Goal: Task Accomplishment & Management: Complete application form

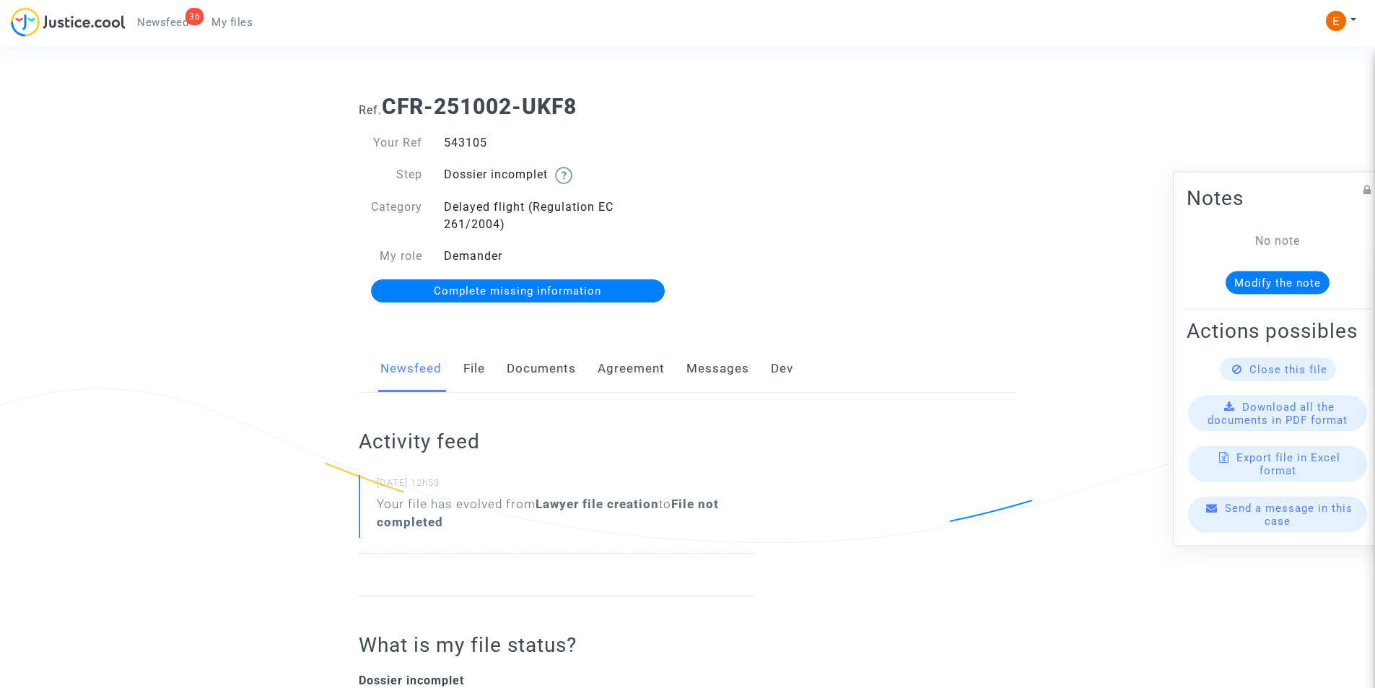
click at [520, 375] on link "Documents" at bounding box center [541, 369] width 69 height 48
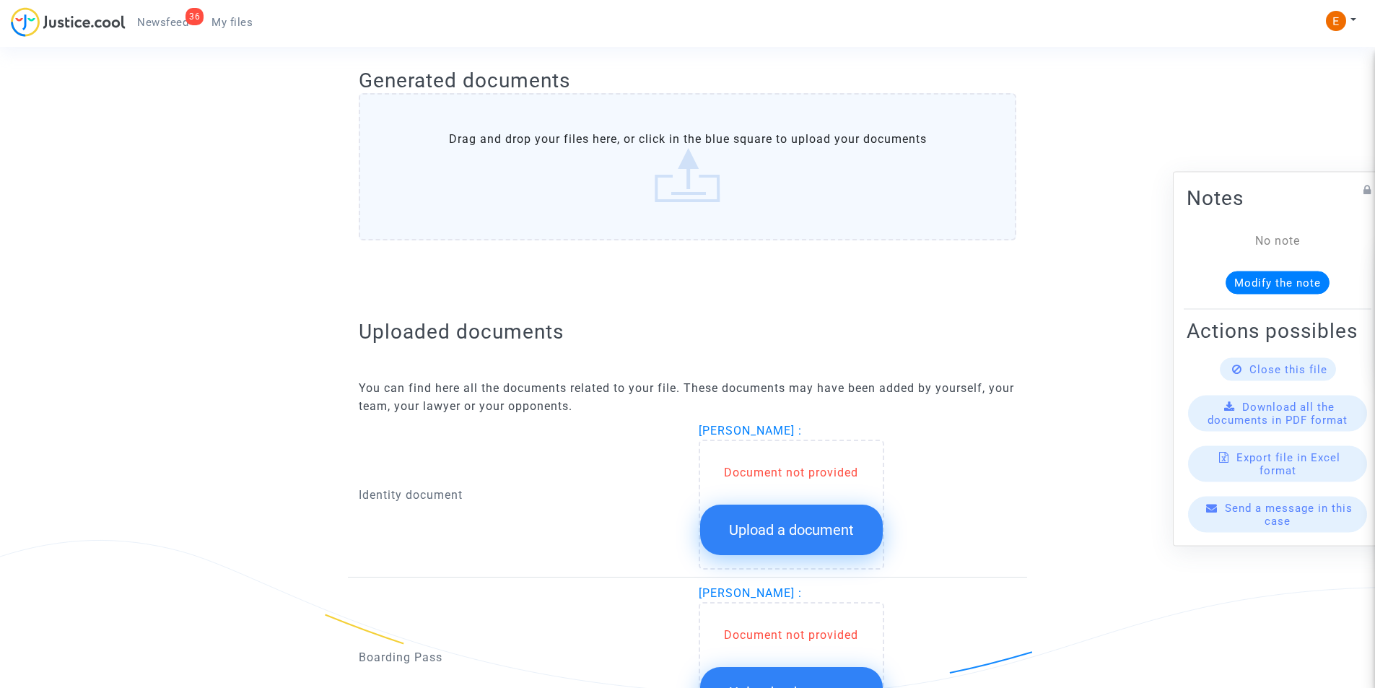
scroll to position [722, 0]
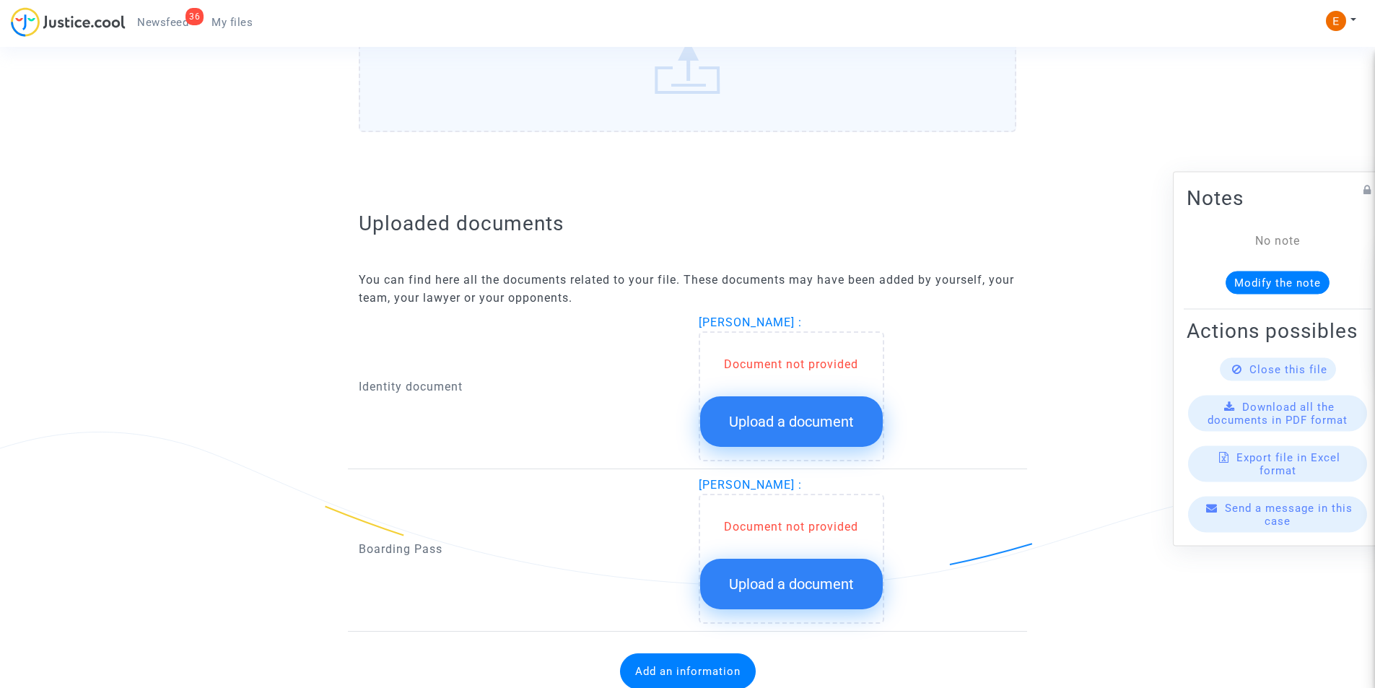
click at [738, 417] on span "Upload a document" at bounding box center [791, 421] width 125 height 17
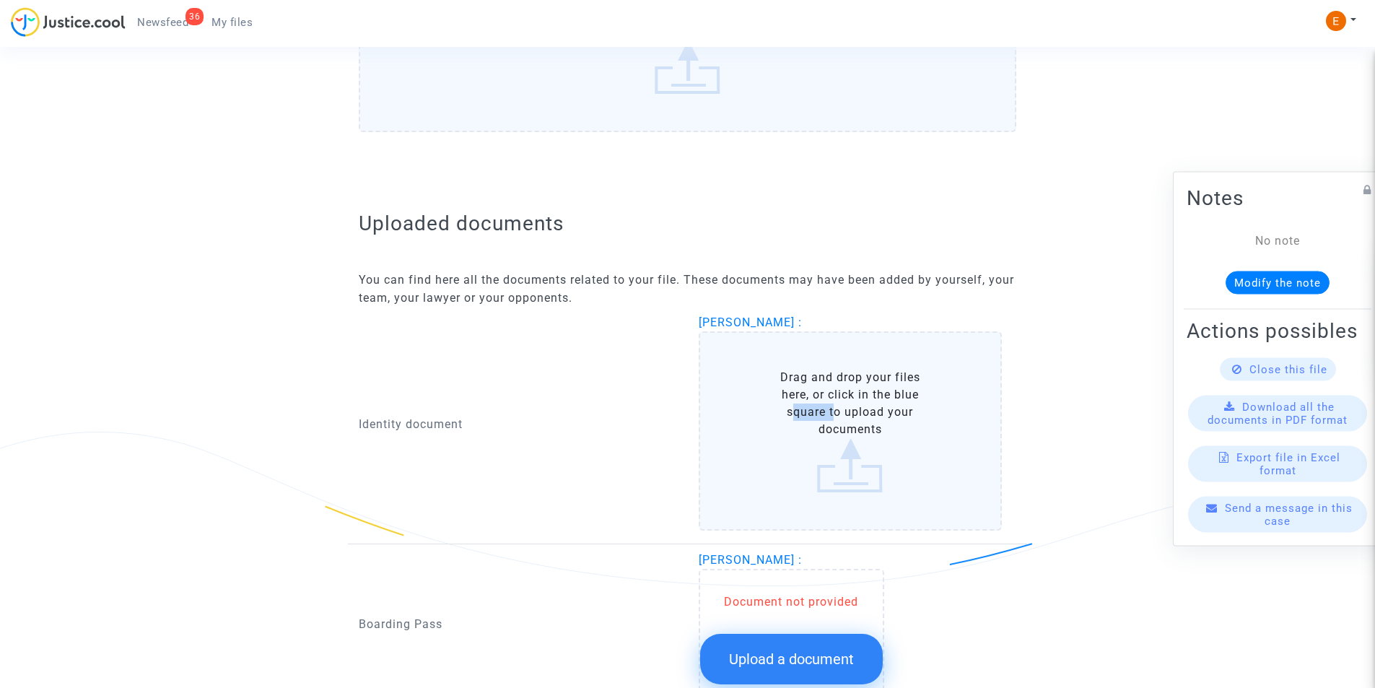
click at [738, 417] on label "Drag and drop your files here, or click in the blue square to upload your docum…" at bounding box center [851, 430] width 304 height 199
click at [0, 0] on input "Drag and drop your files here, or click in the blue square to upload your docum…" at bounding box center [0, 0] width 0 height 0
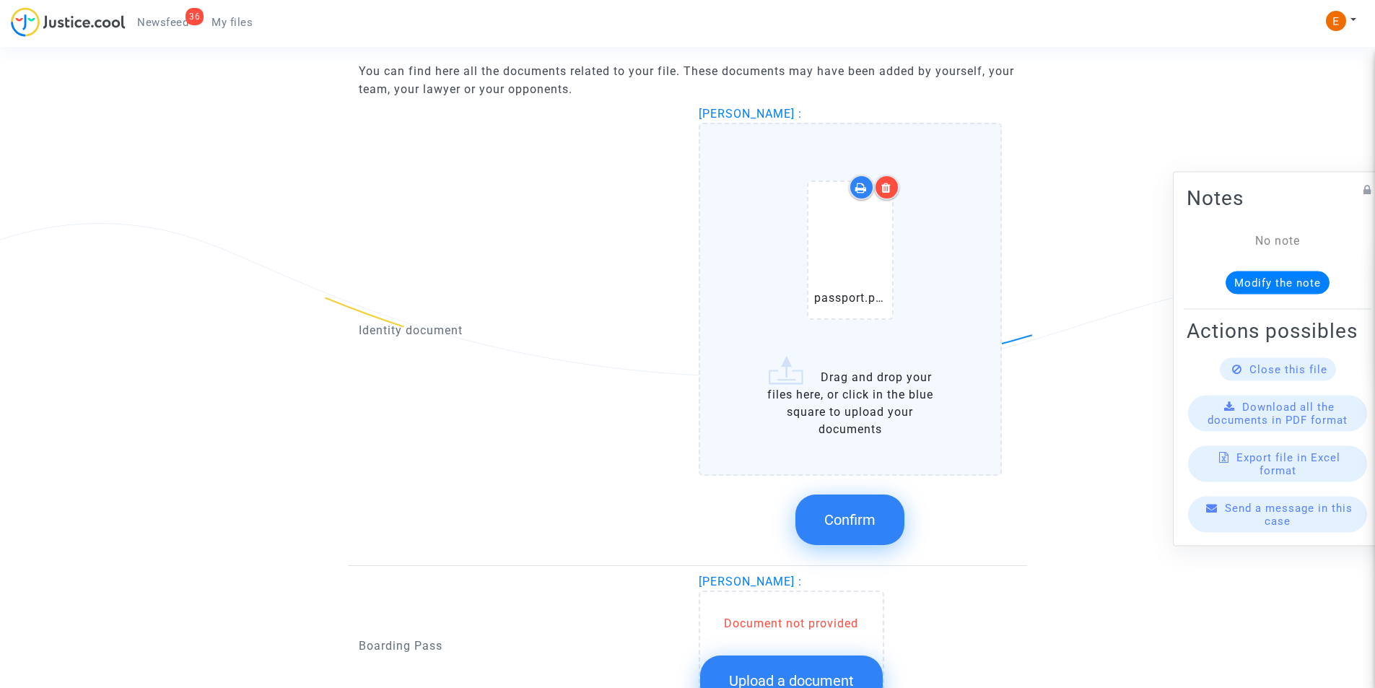
scroll to position [939, 0]
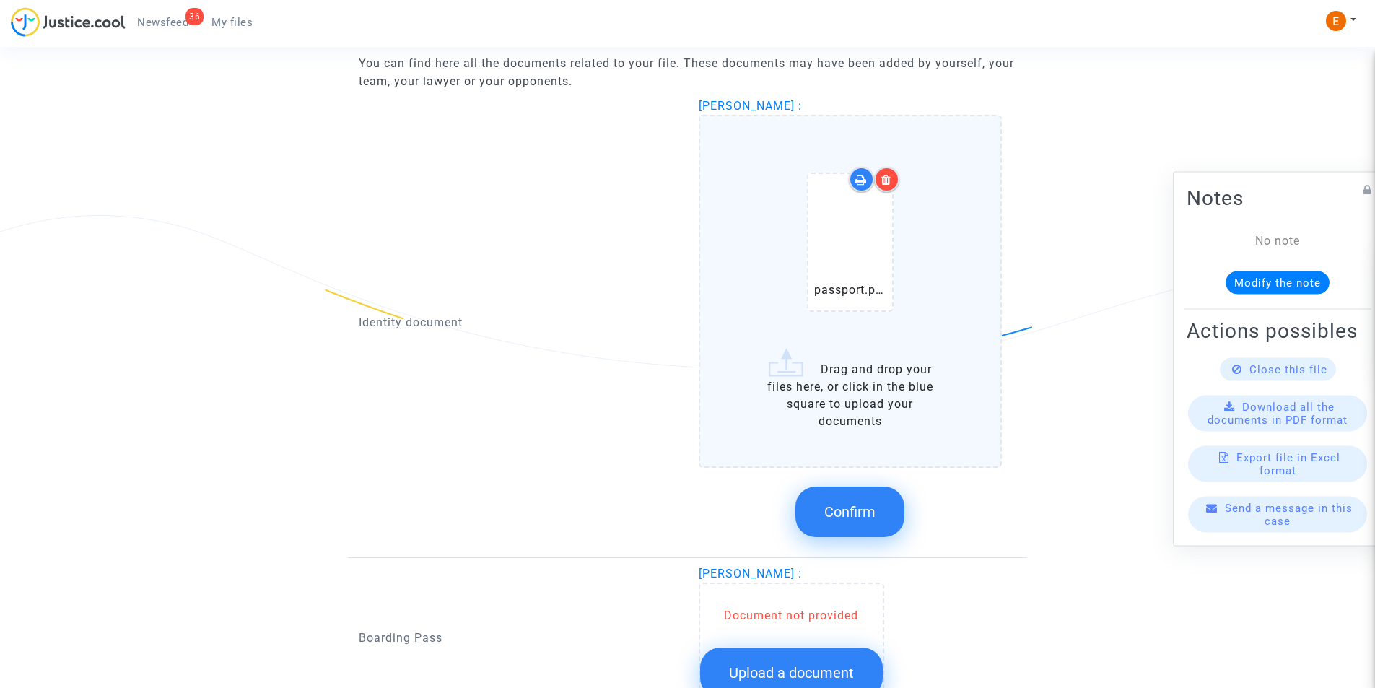
click at [838, 513] on span "Confirm" at bounding box center [849, 511] width 51 height 17
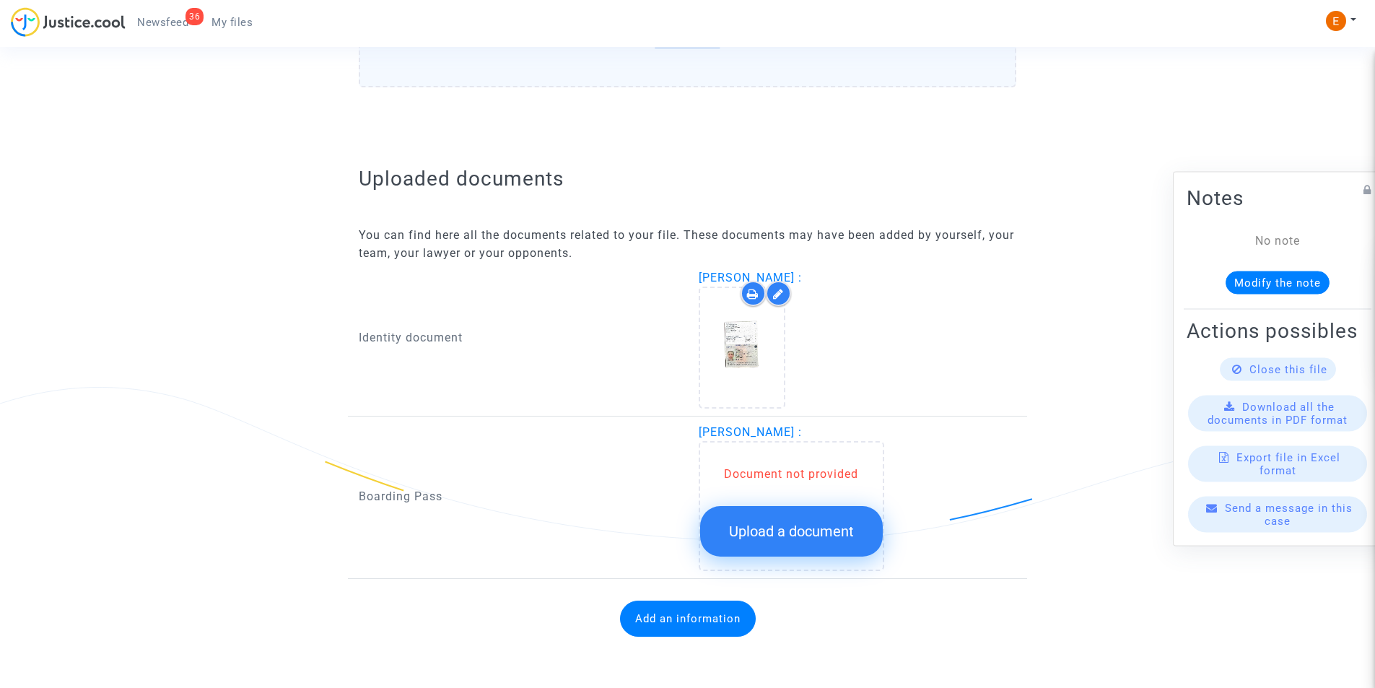
scroll to position [767, 0]
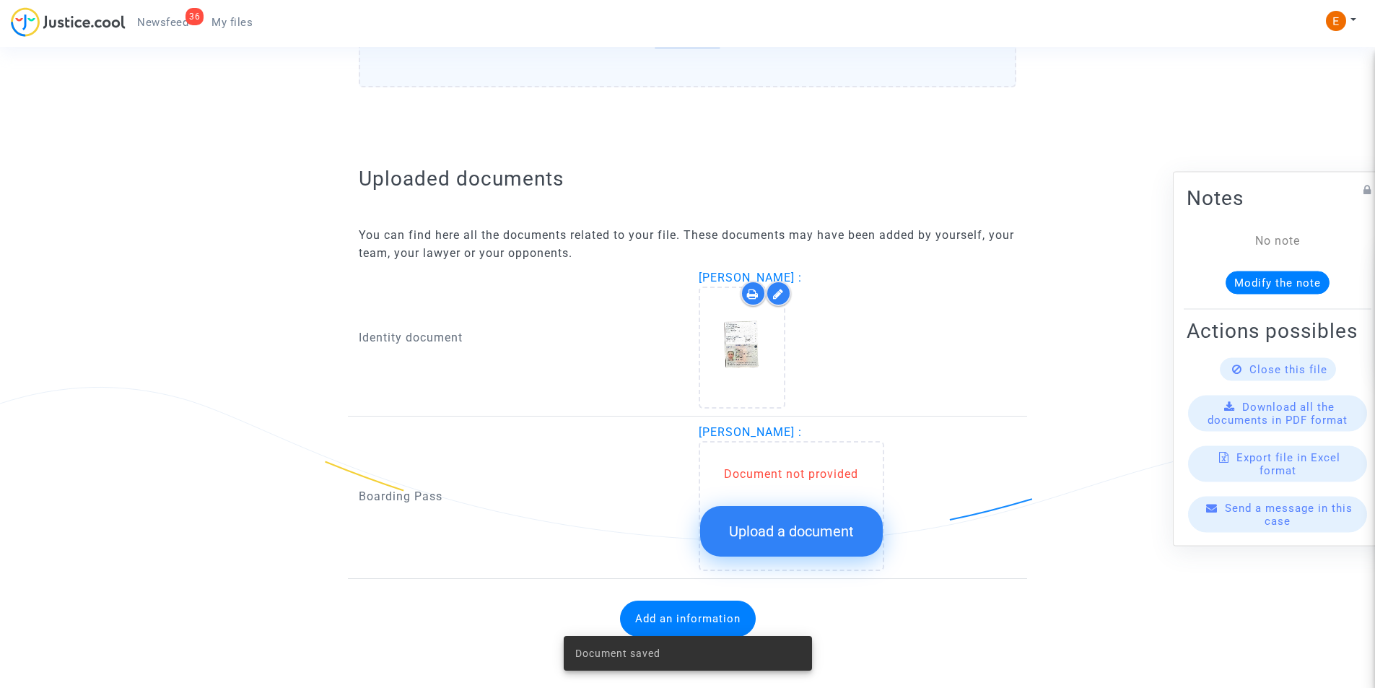
click at [755, 523] on span "Upload a document" at bounding box center [791, 531] width 125 height 17
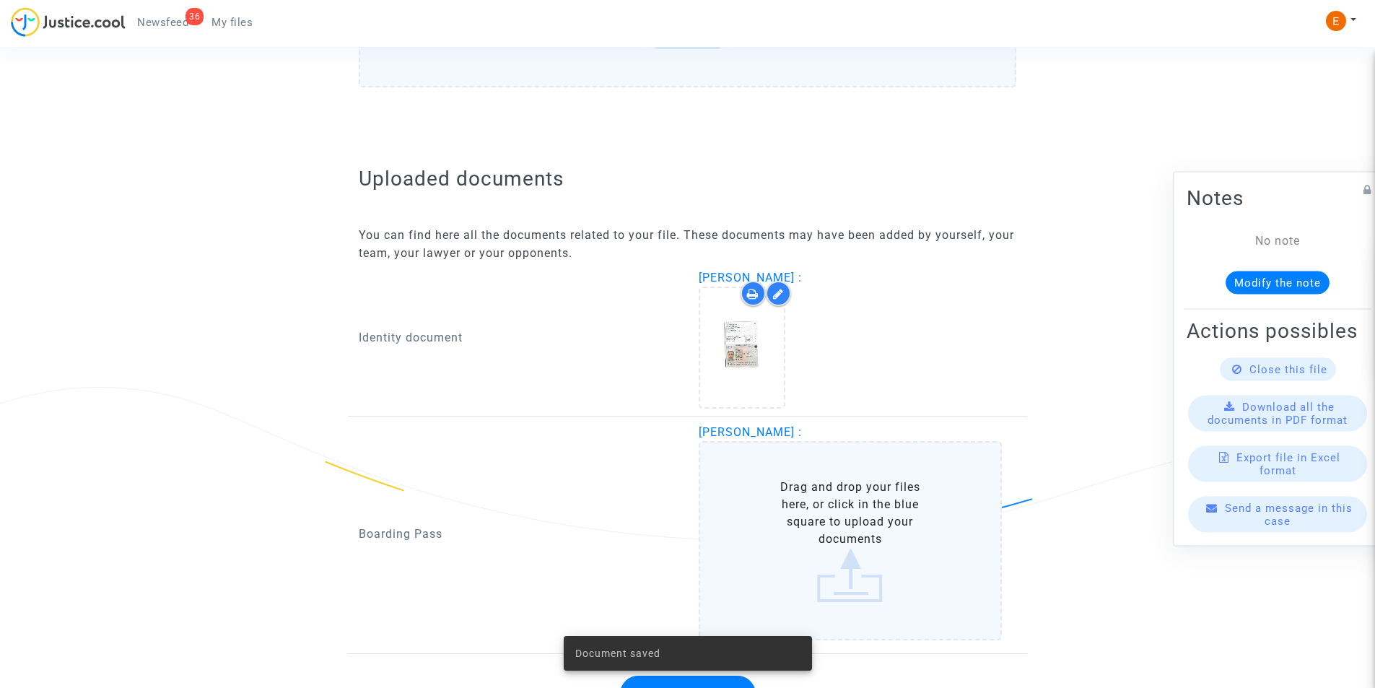
click at [755, 516] on label "Drag and drop your files here, or click in the blue square to upload your docum…" at bounding box center [851, 540] width 304 height 199
click at [0, 0] on input "Drag and drop your files here, or click in the blue square to upload your docum…" at bounding box center [0, 0] width 0 height 0
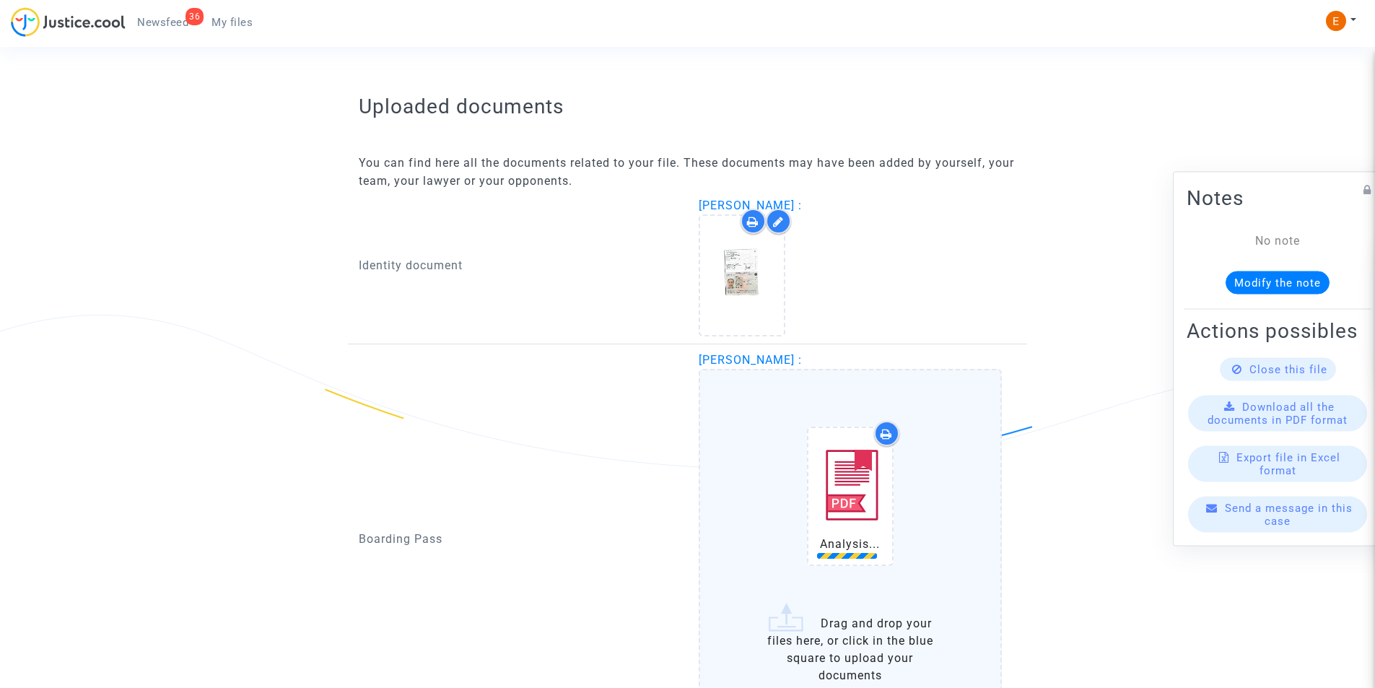
scroll to position [996, 0]
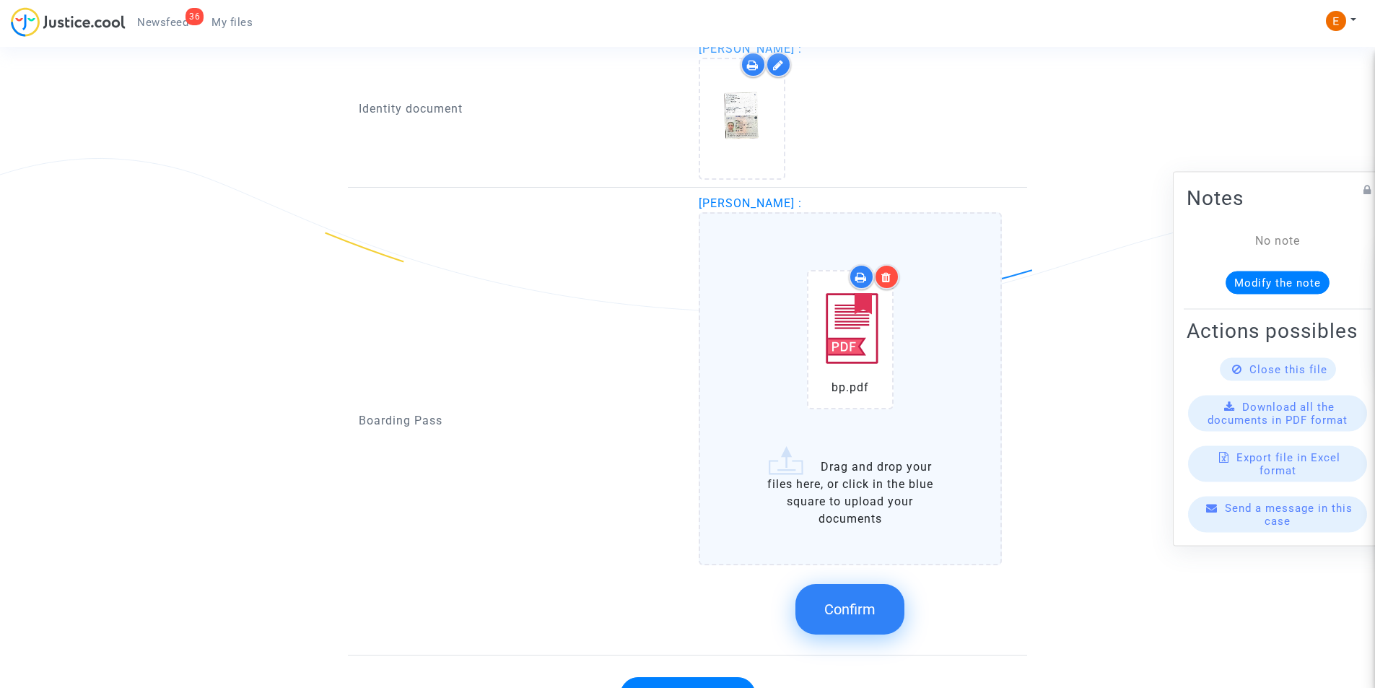
click at [818, 595] on button "Confirm" at bounding box center [850, 609] width 109 height 51
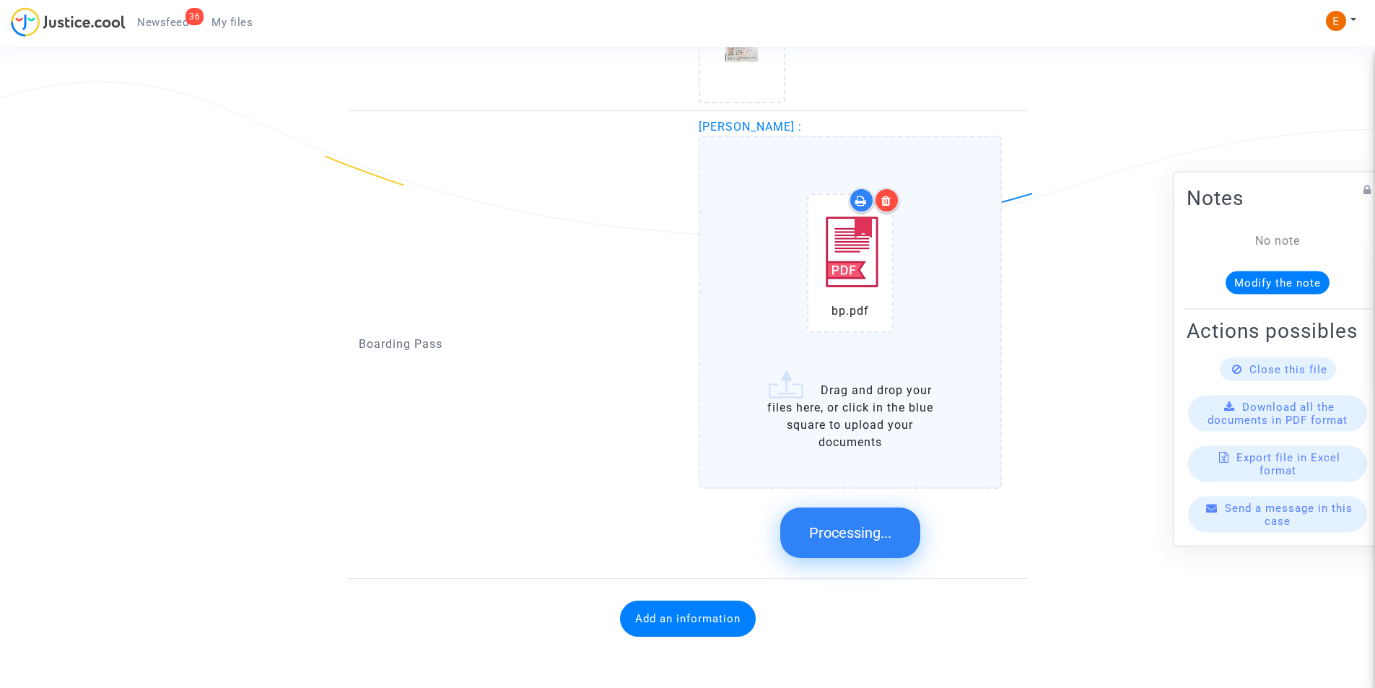
scroll to position [759, 0]
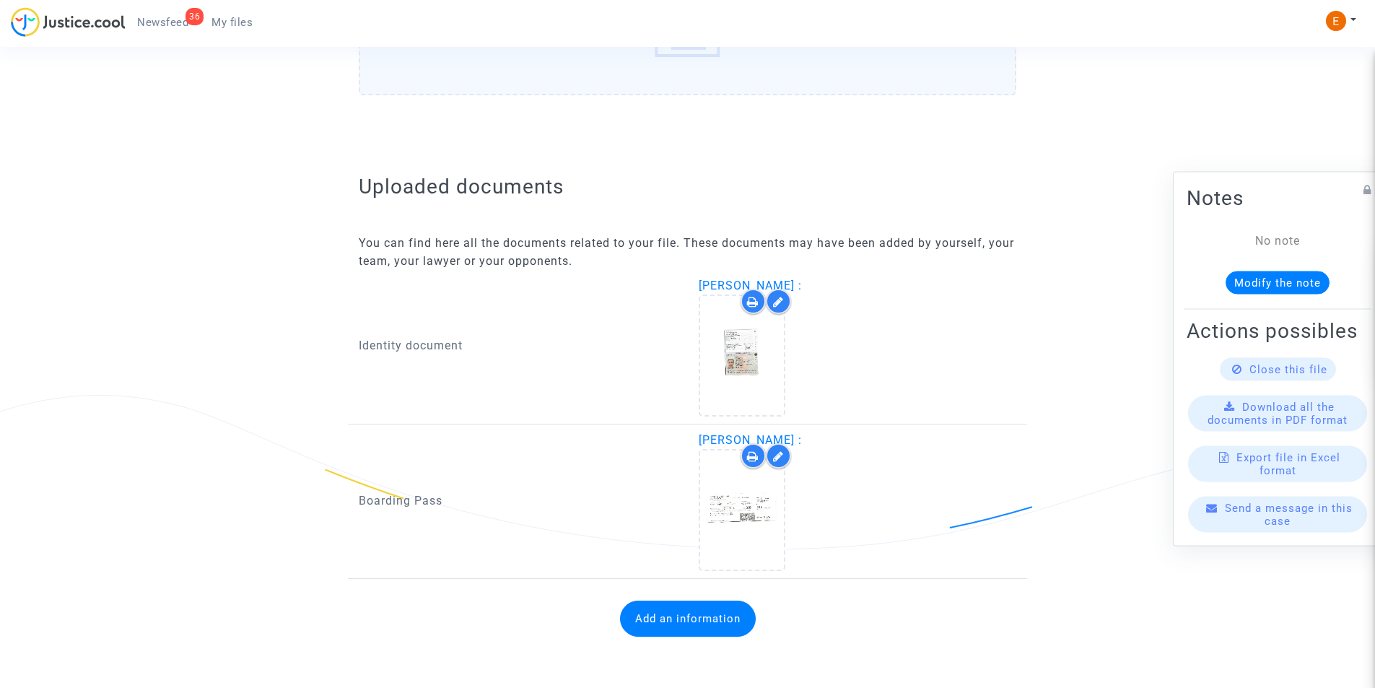
click at [702, 620] on button "Add an information" at bounding box center [688, 619] width 136 height 36
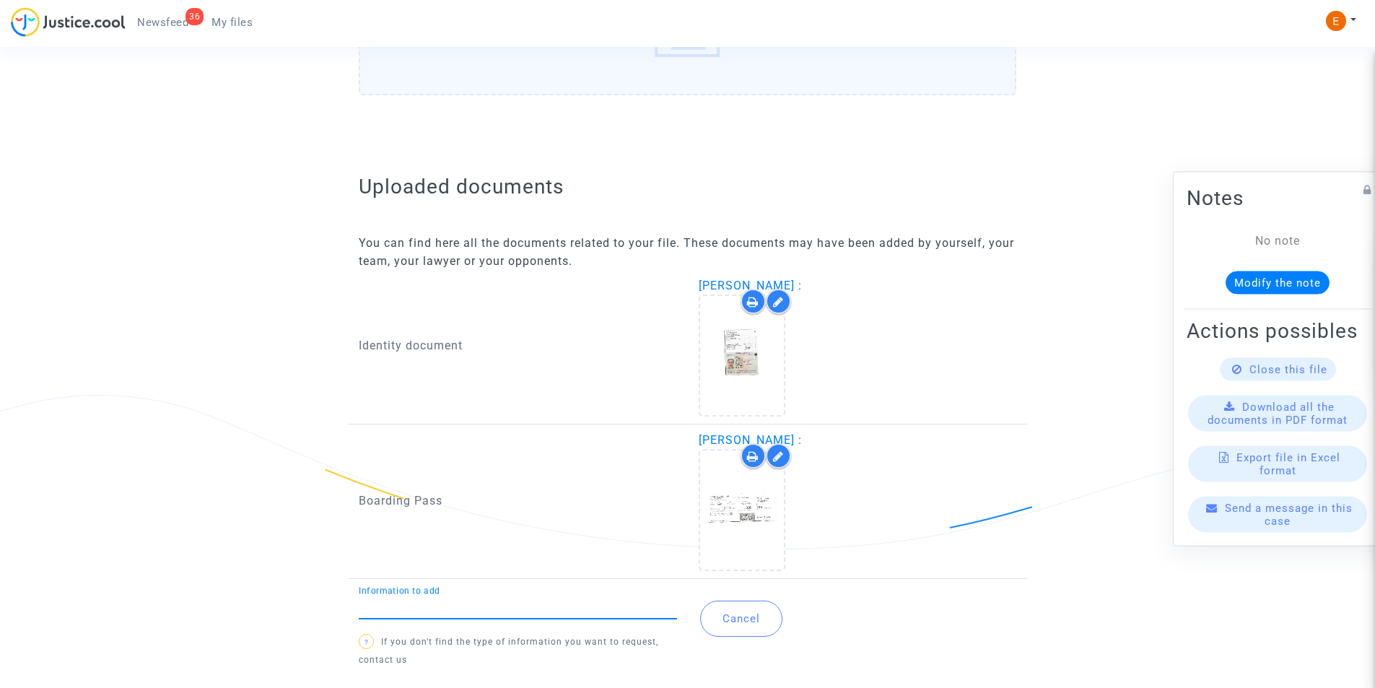
click at [575, 609] on input "Information to add" at bounding box center [518, 607] width 318 height 13
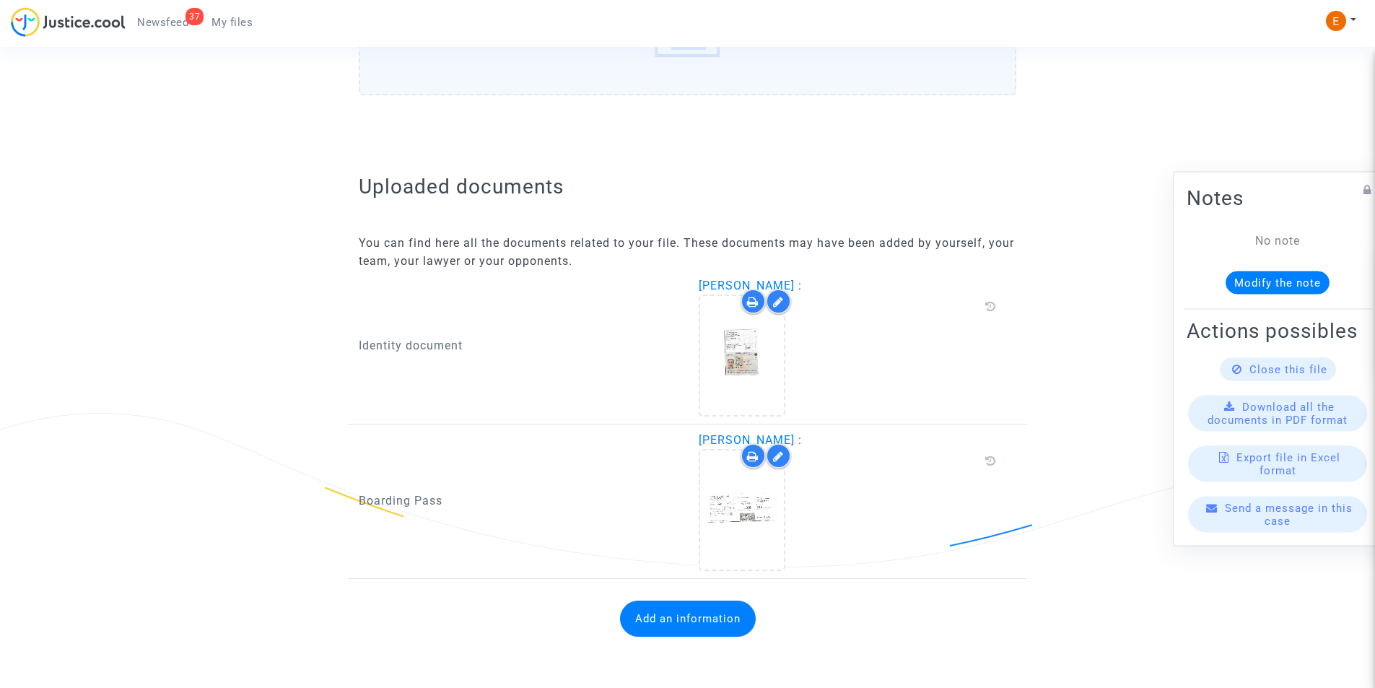
click at [679, 609] on button "Add an information" at bounding box center [688, 619] width 136 height 36
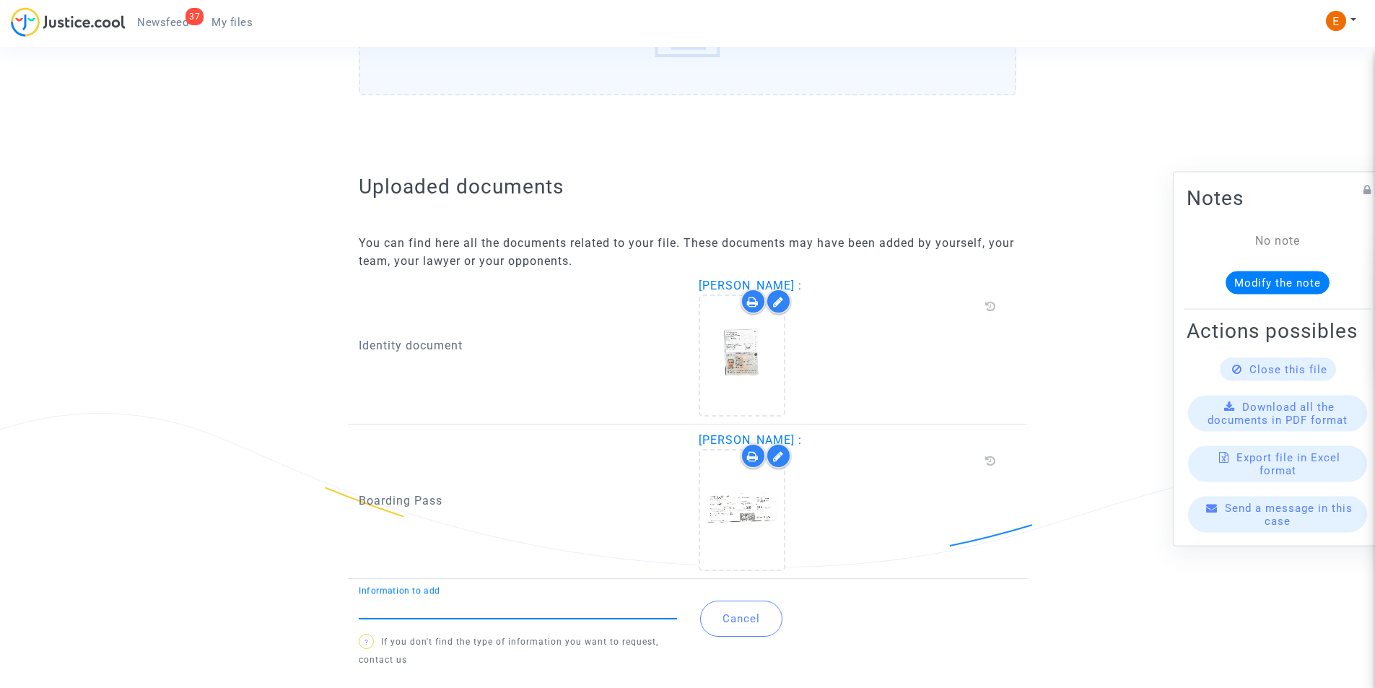
click at [494, 612] on input "Information to add" at bounding box center [518, 607] width 318 height 13
type input "Flight report"
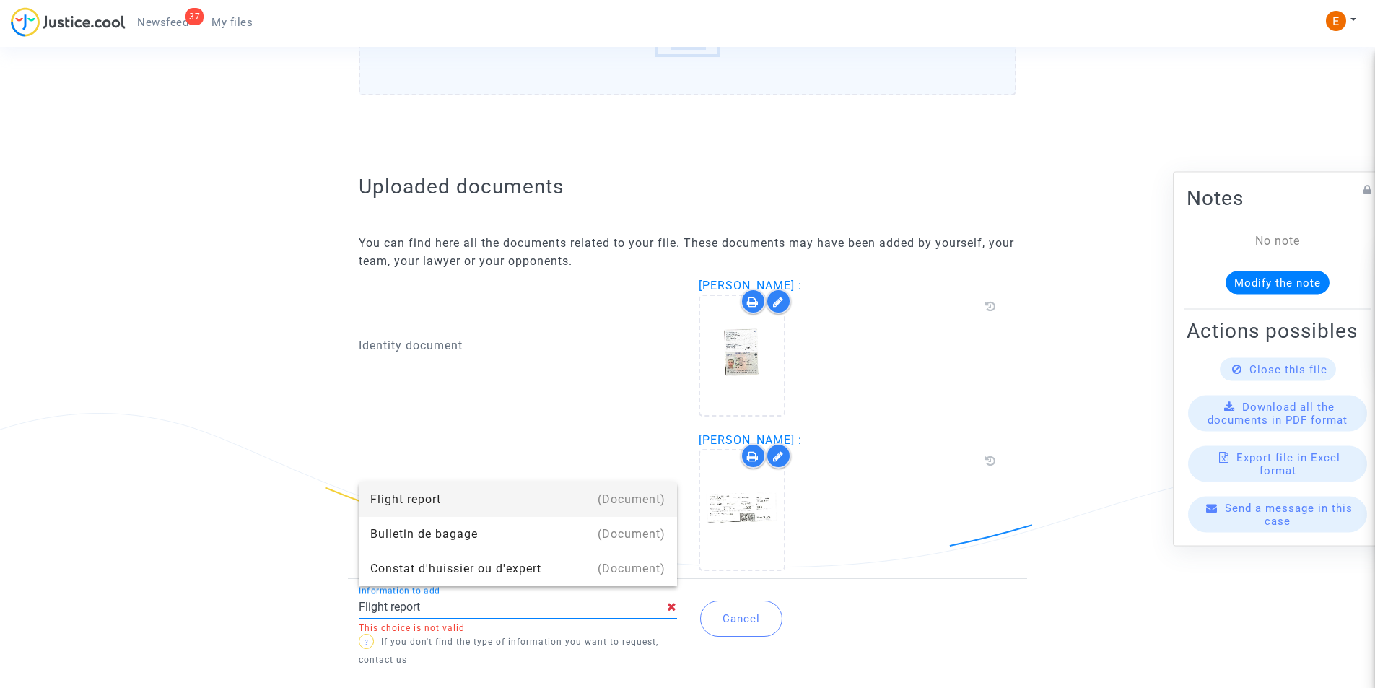
click at [468, 499] on div "Flight report" at bounding box center [517, 499] width 295 height 35
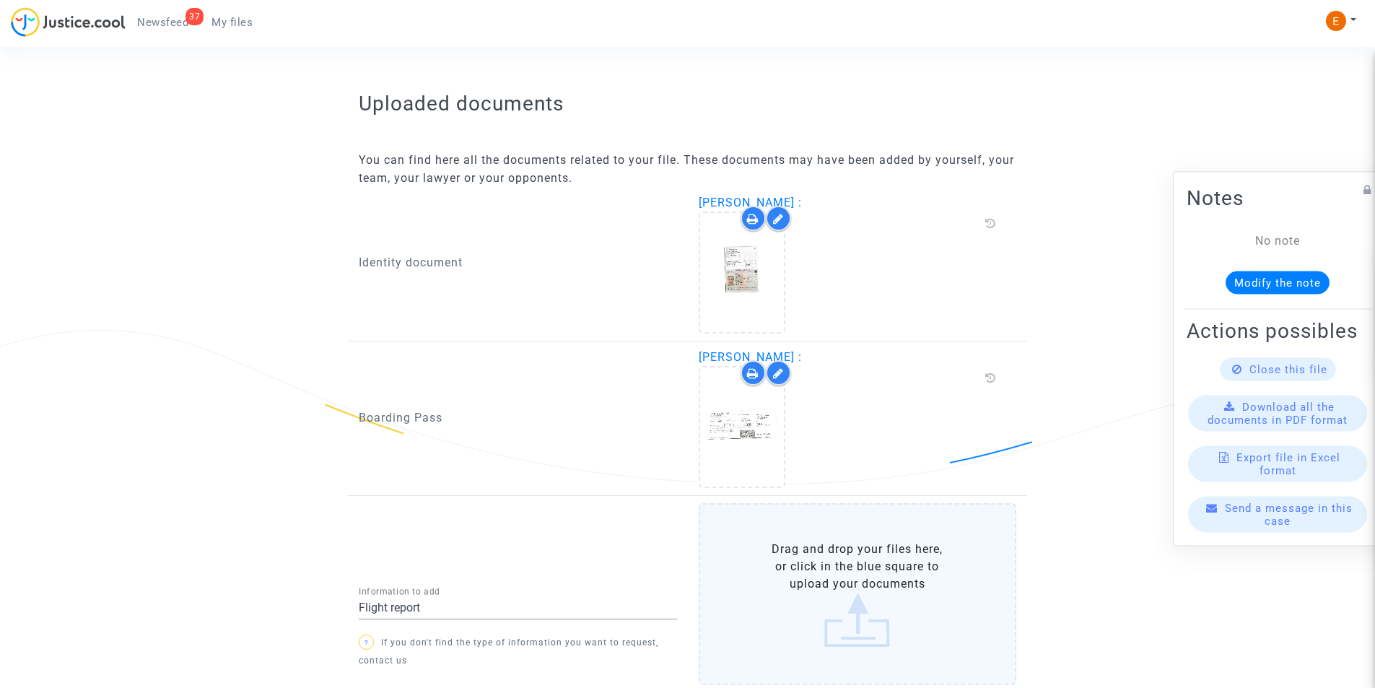
scroll to position [936, 0]
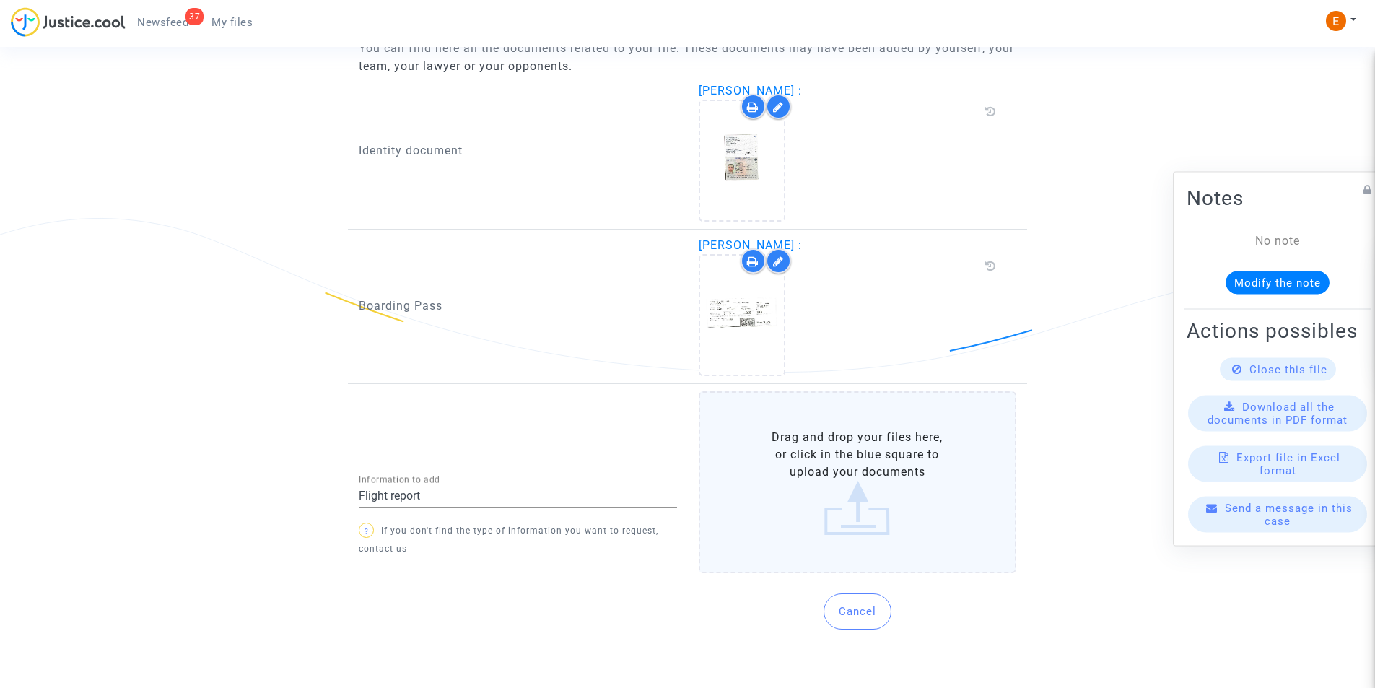
click at [884, 466] on label "Drag and drop your files here, or click in the blue square to upload your docum…" at bounding box center [858, 482] width 318 height 182
click at [0, 0] on input "Drag and drop your files here, or click in the blue square to upload your docum…" at bounding box center [0, 0] width 0 height 0
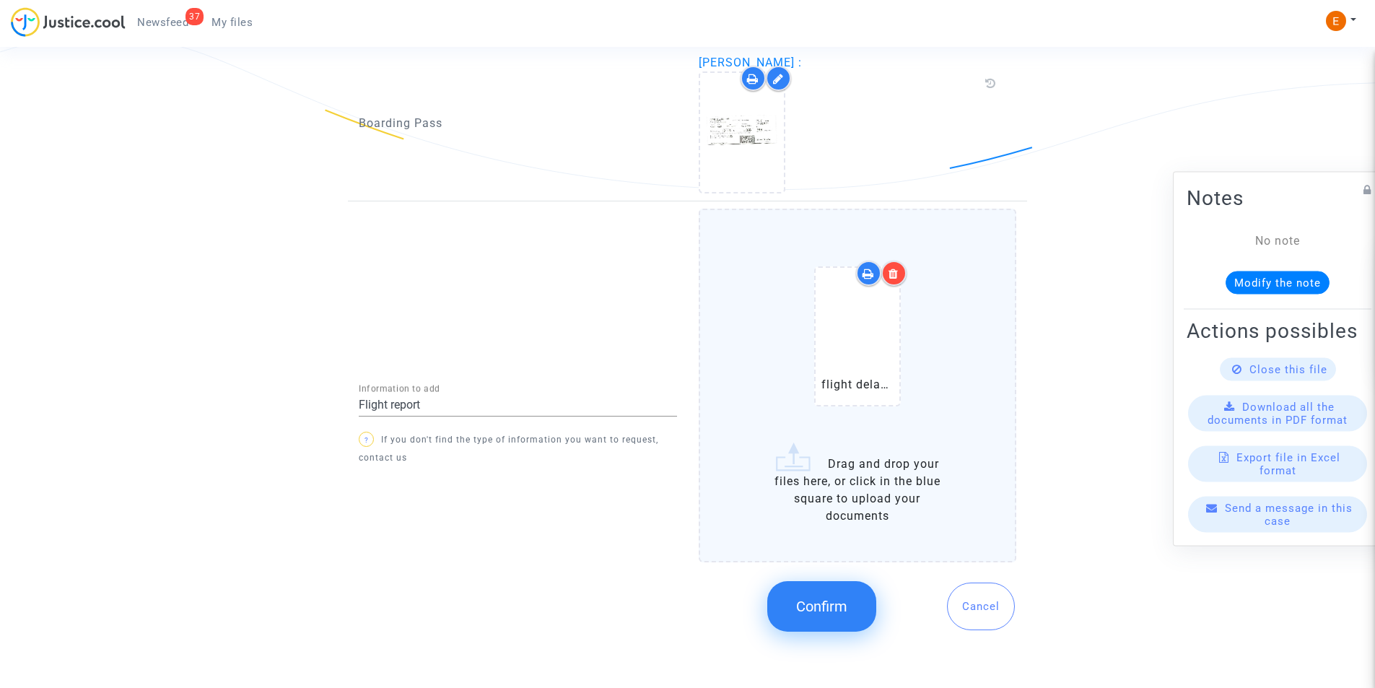
scroll to position [1119, 0]
click at [813, 602] on span "Confirm" at bounding box center [821, 605] width 51 height 17
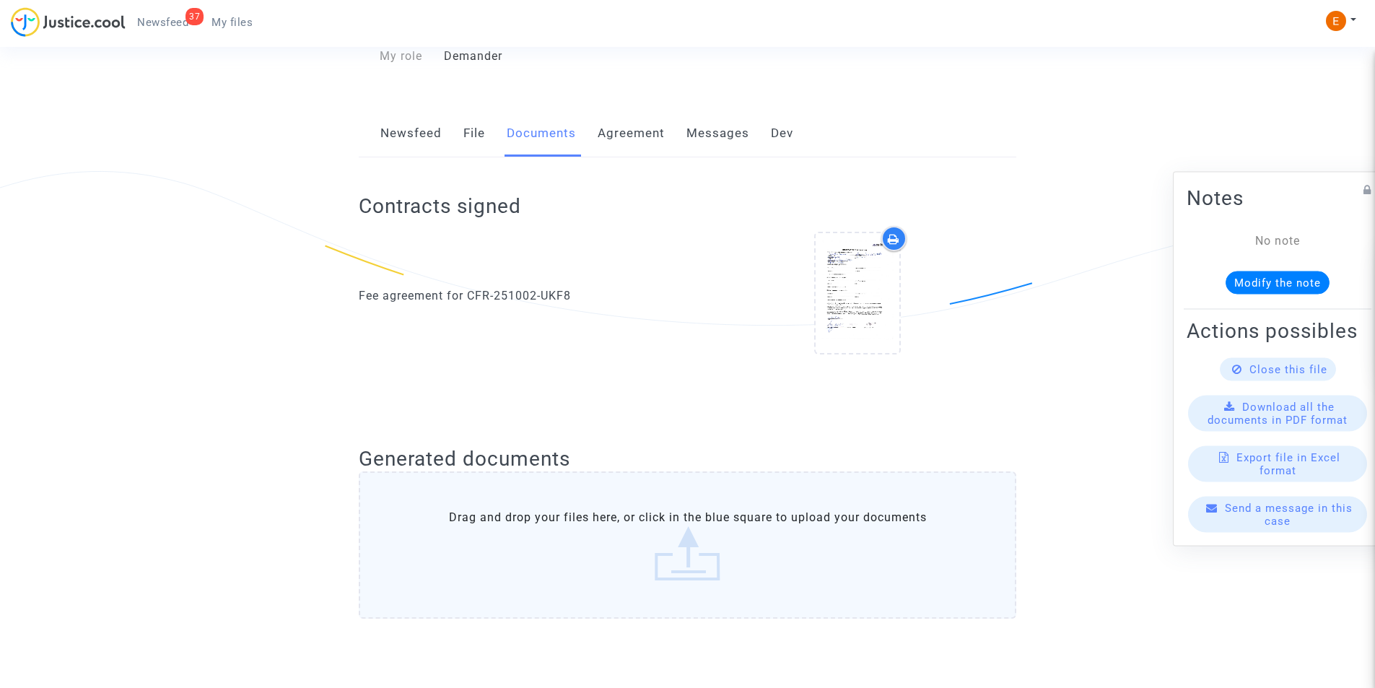
scroll to position [0, 0]
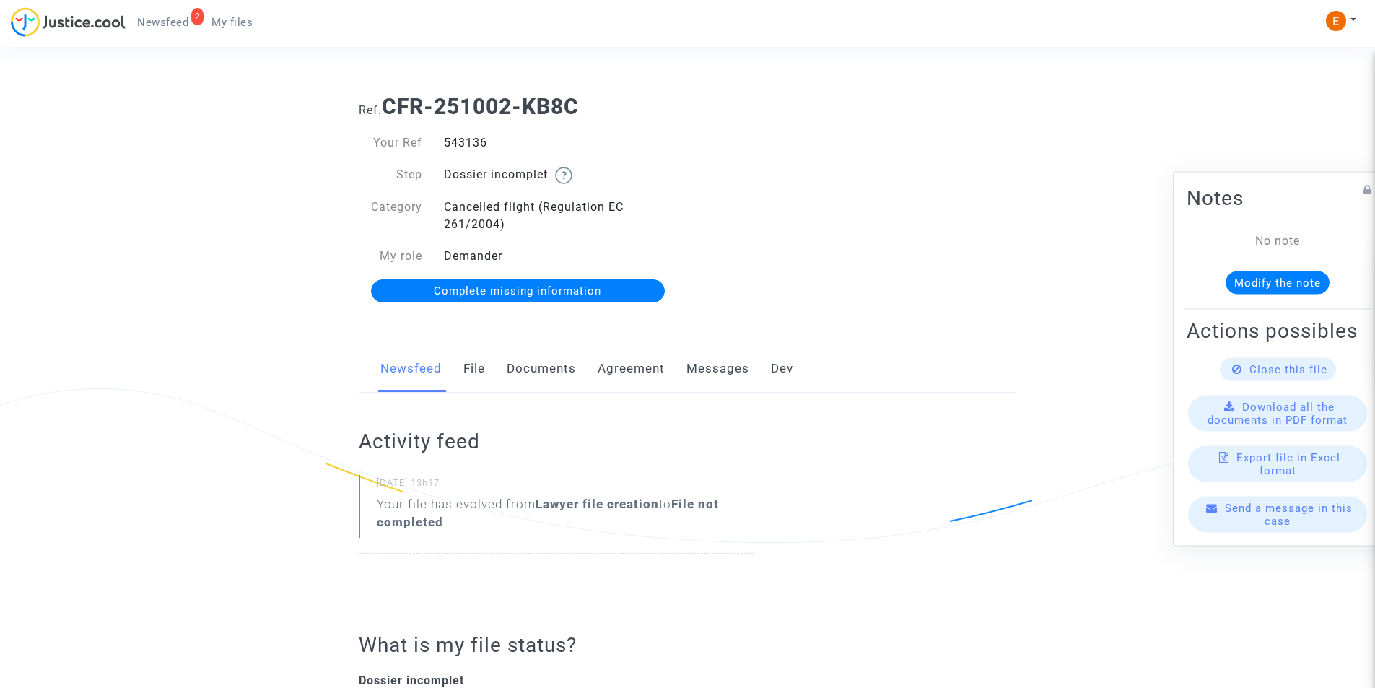
click at [522, 368] on link "Documents" at bounding box center [541, 369] width 69 height 48
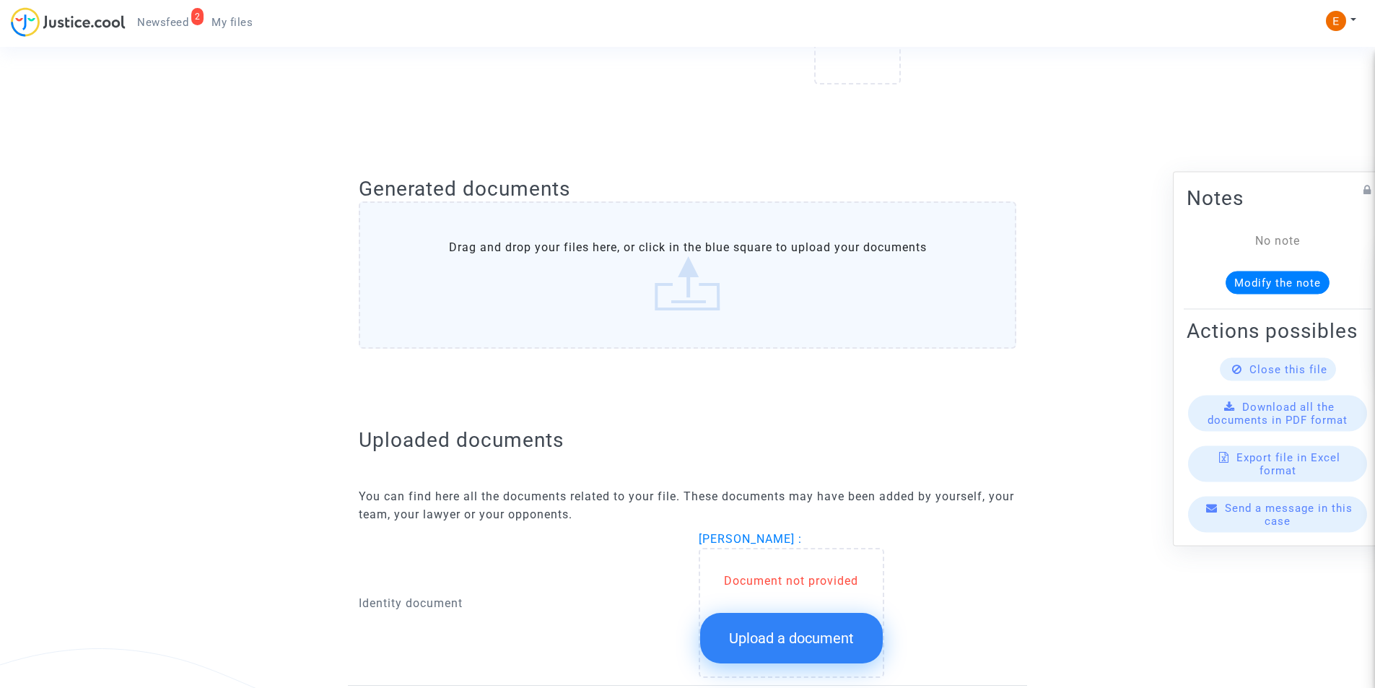
scroll to position [722, 0]
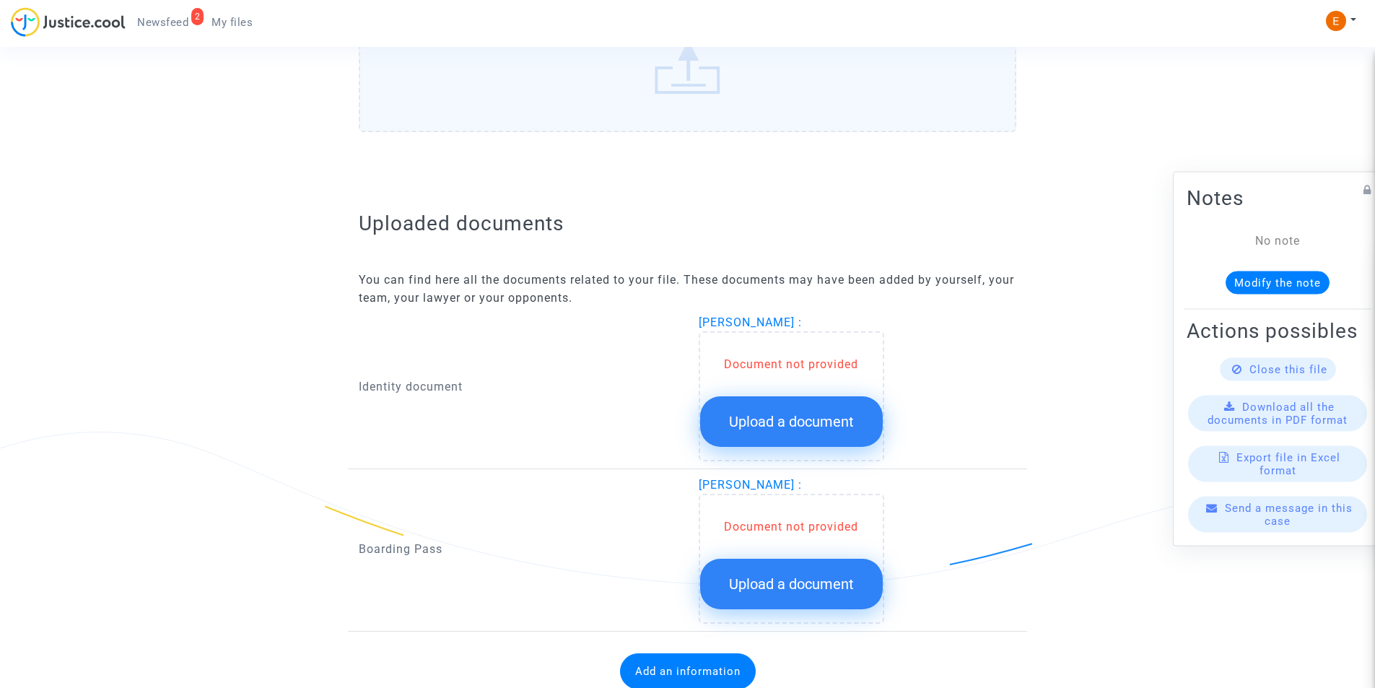
click at [822, 432] on button "Upload a document" at bounding box center [791, 421] width 183 height 51
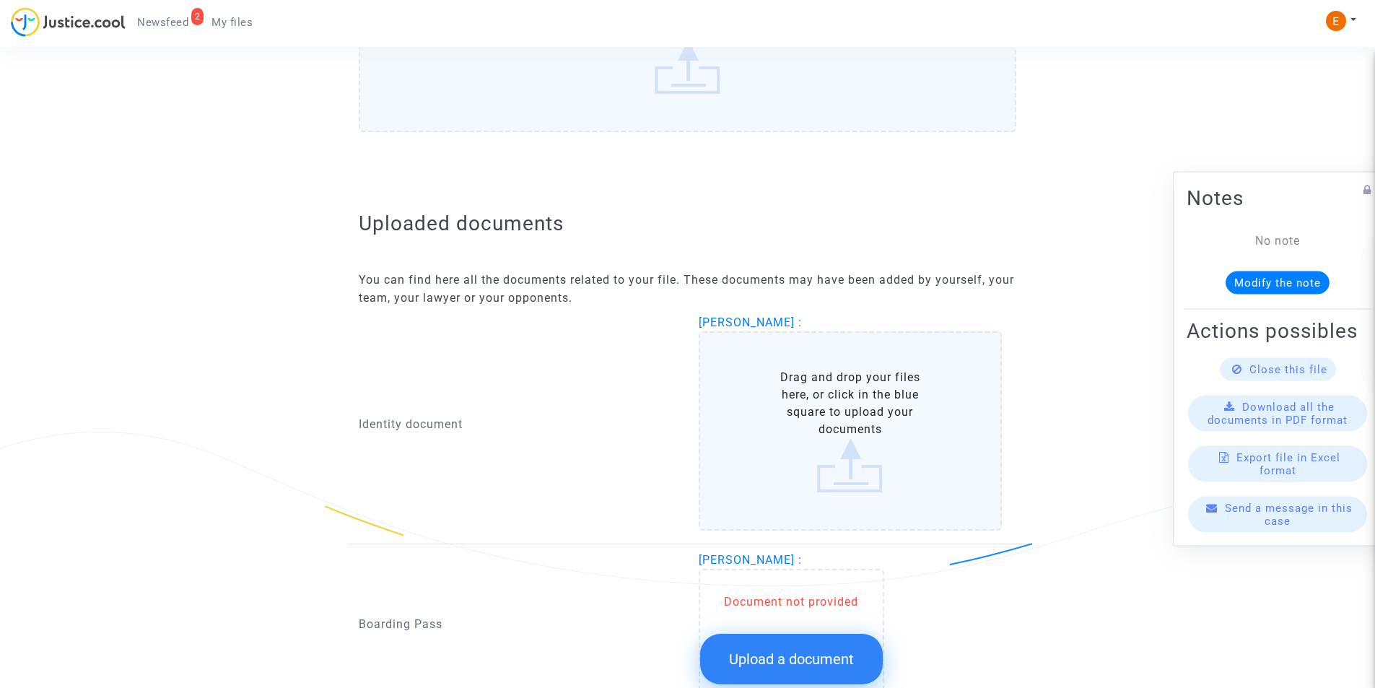
click at [816, 424] on label "Drag and drop your files here, or click in the blue square to upload your docum…" at bounding box center [851, 430] width 304 height 199
click at [0, 0] on input "Drag and drop your files here, or click in the blue square to upload your docum…" at bounding box center [0, 0] width 0 height 0
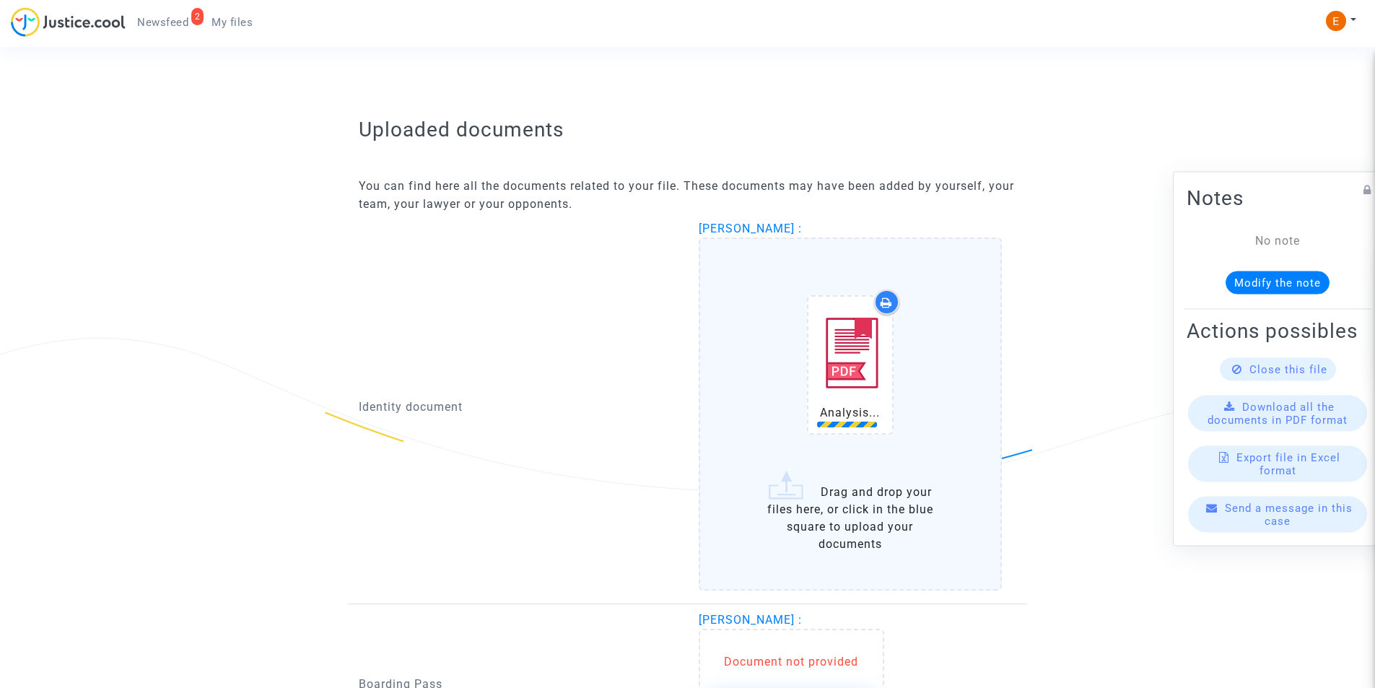
scroll to position [939, 0]
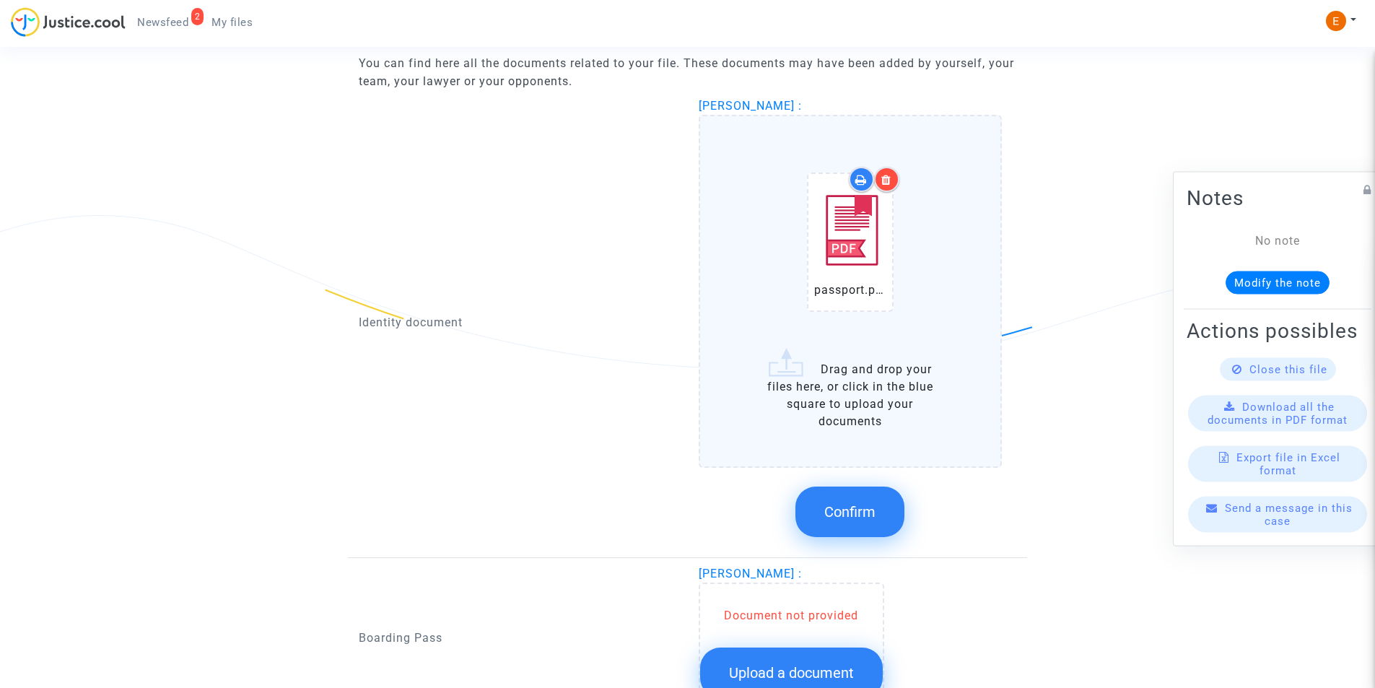
click at [883, 180] on icon at bounding box center [887, 180] width 10 height 12
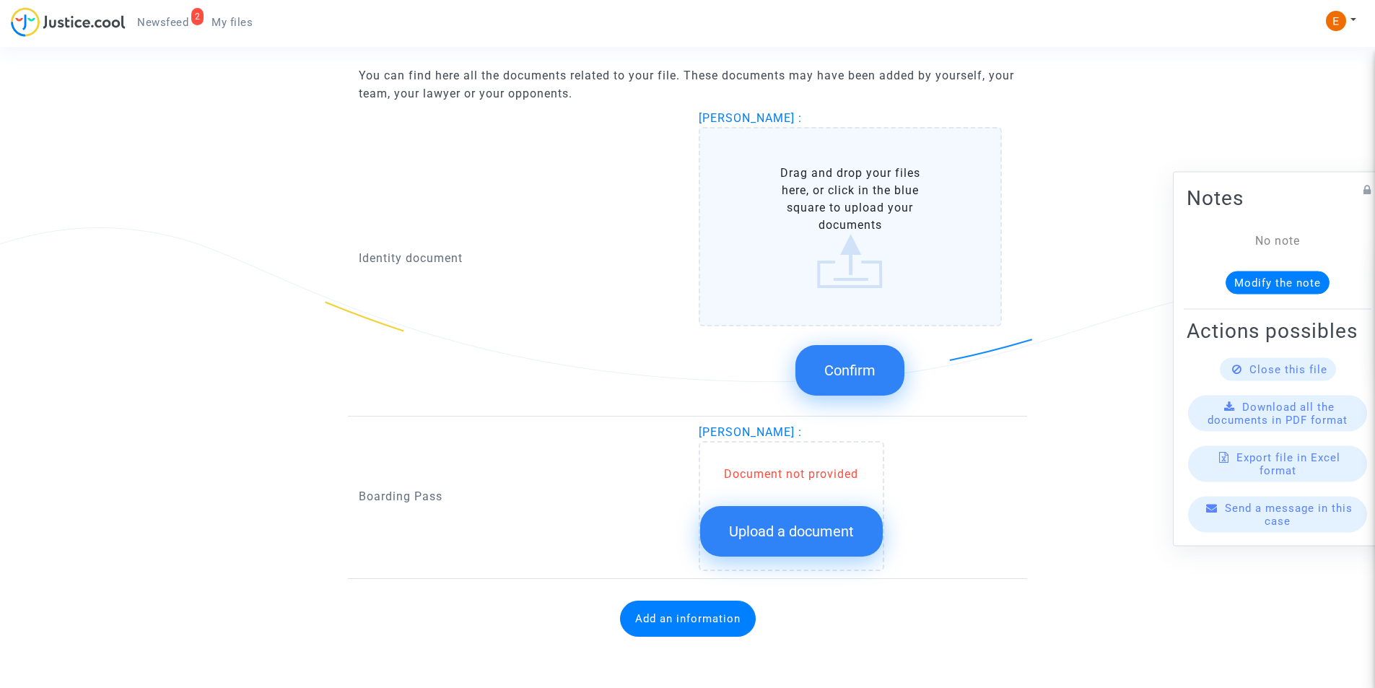
scroll to position [926, 0]
click at [858, 229] on label "Drag and drop your files here, or click in the blue square to upload your docum…" at bounding box center [851, 226] width 304 height 199
click at [0, 0] on input "Drag and drop your files here, or click in the blue square to upload your docum…" at bounding box center [0, 0] width 0 height 0
click at [897, 203] on label "Drag and drop your files here, or click in the blue square to upload your docum…" at bounding box center [851, 226] width 304 height 199
click at [0, 0] on input "Drag and drop your files here, or click in the blue square to upload your docum…" at bounding box center [0, 0] width 0 height 0
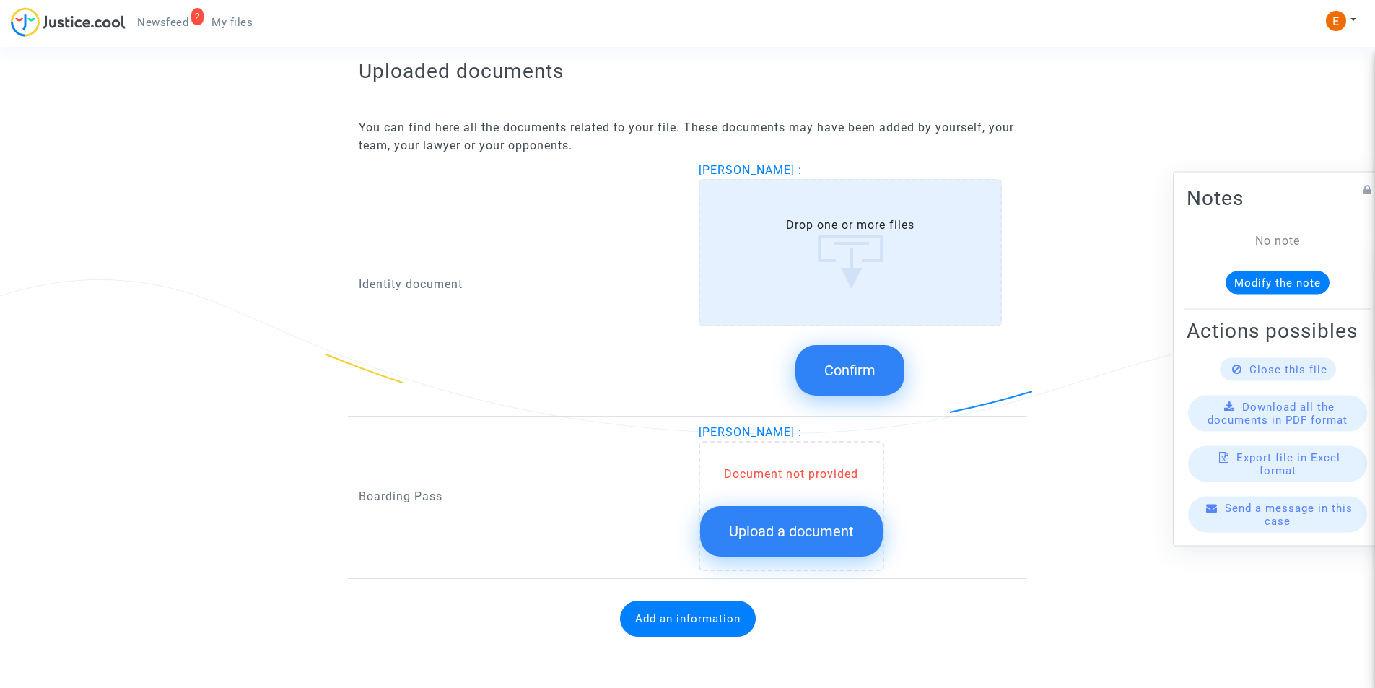
scroll to position [939, 0]
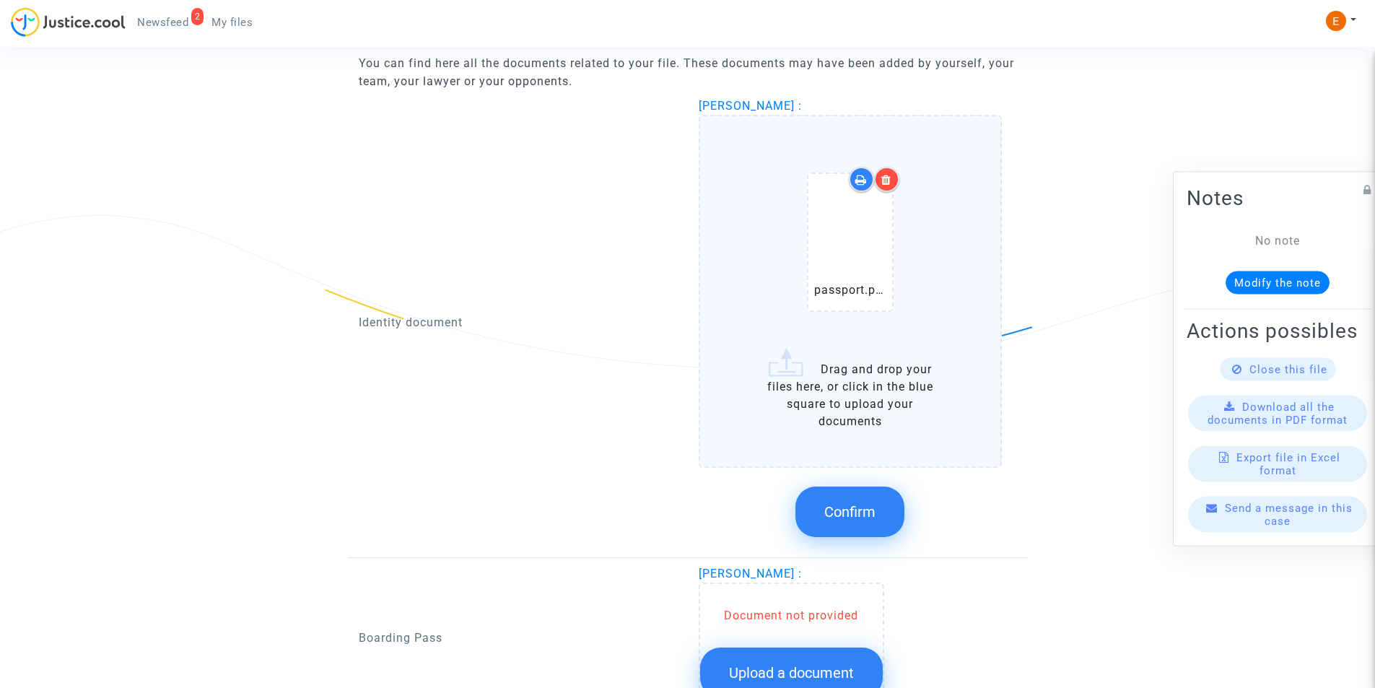
click at [834, 513] on span "Confirm" at bounding box center [849, 511] width 51 height 17
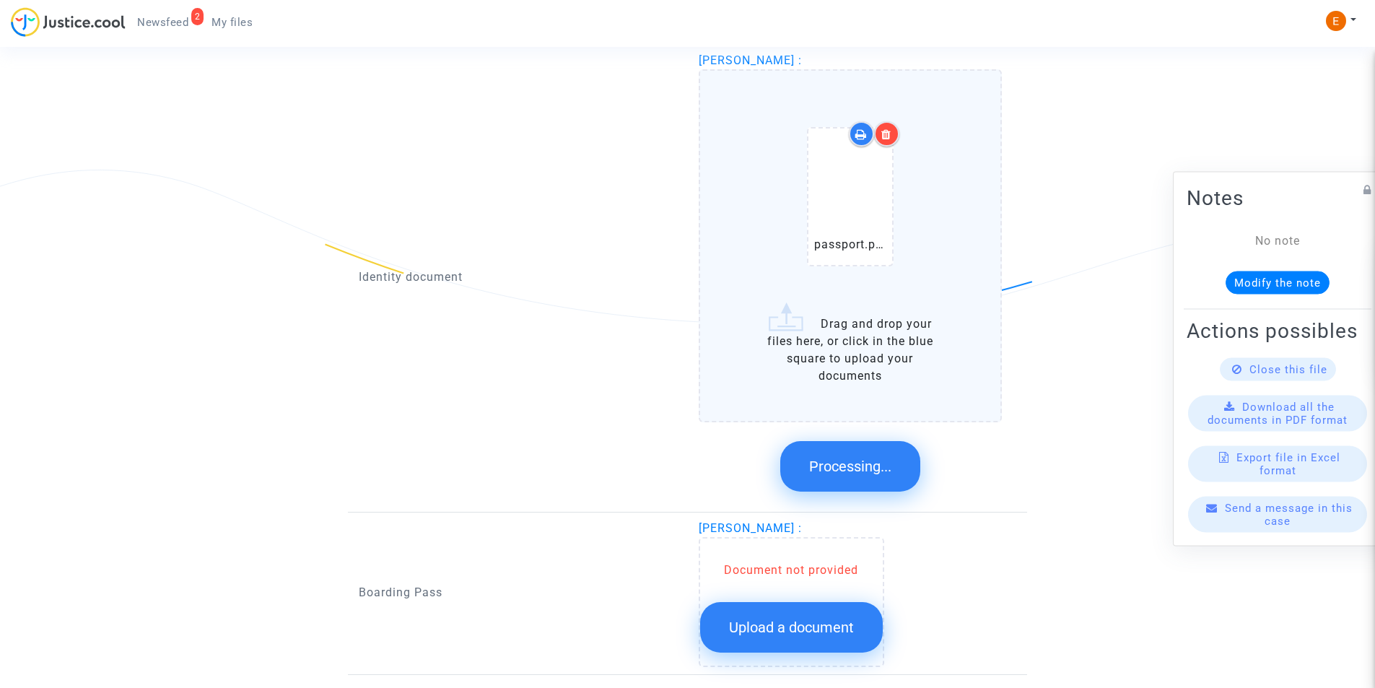
scroll to position [767, 0]
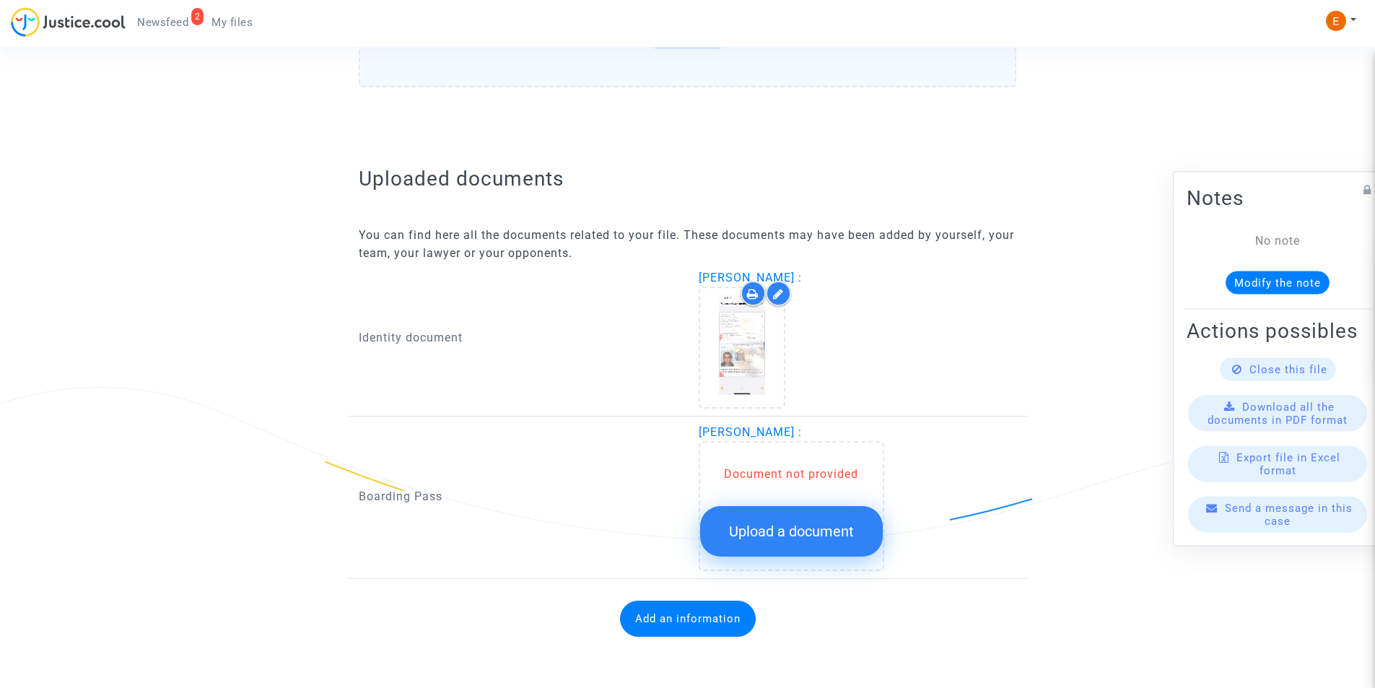
click at [804, 537] on span "Upload a document" at bounding box center [791, 531] width 125 height 17
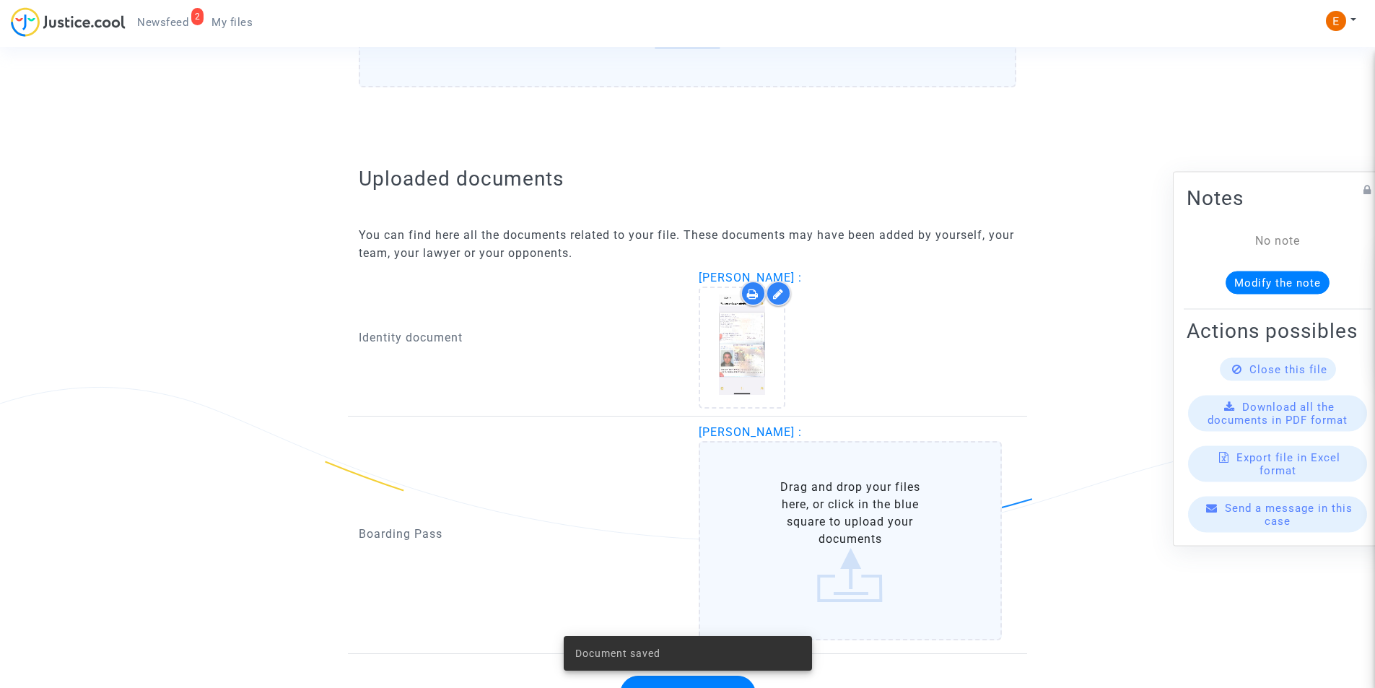
click at [819, 513] on label "Drag and drop your files here, or click in the blue square to upload your docum…" at bounding box center [851, 540] width 304 height 199
click at [0, 0] on input "Drag and drop your files here, or click in the blue square to upload your docum…" at bounding box center [0, 0] width 0 height 0
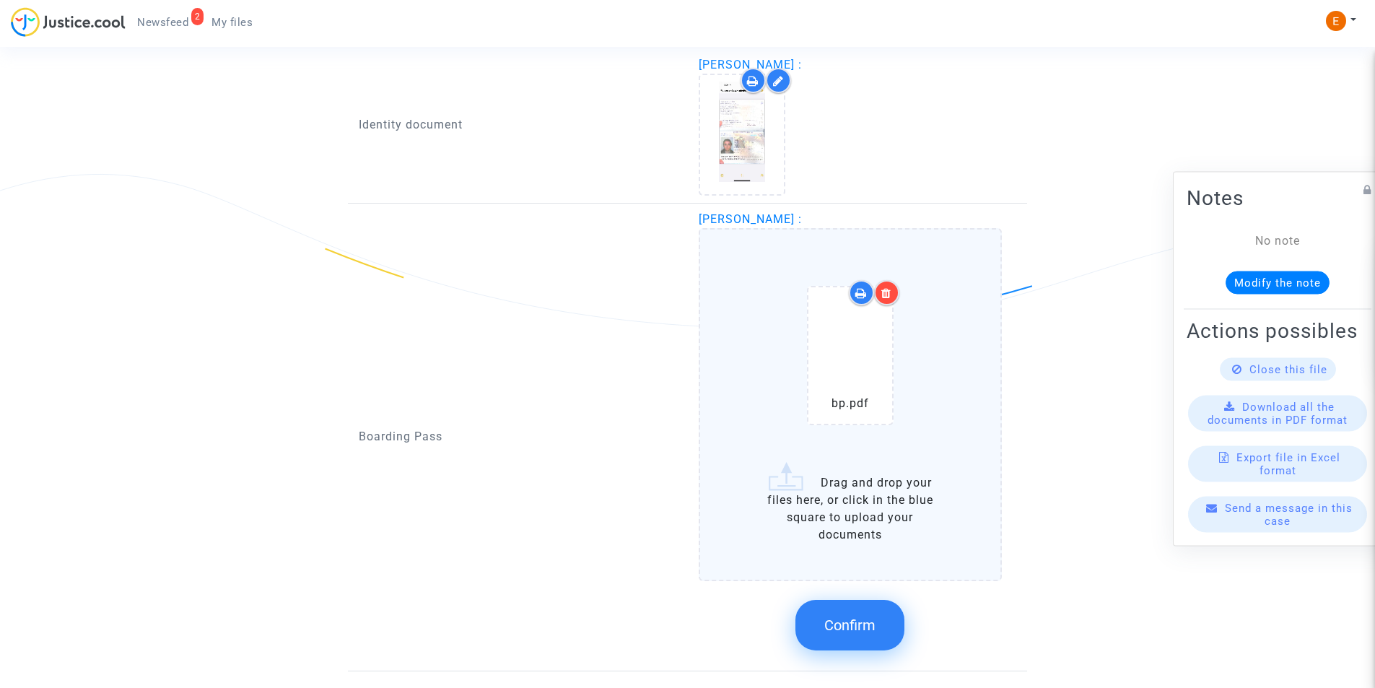
scroll to position [1056, 0]
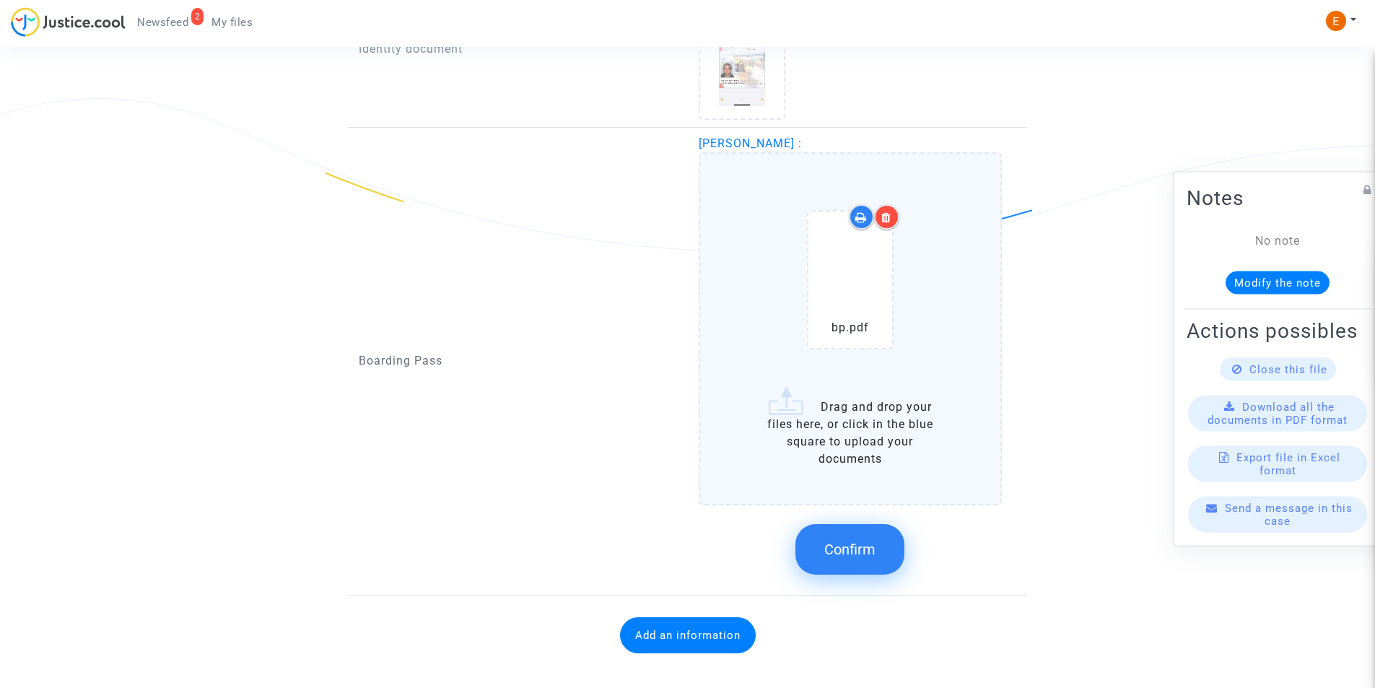
click at [865, 557] on span "Confirm" at bounding box center [849, 549] width 51 height 17
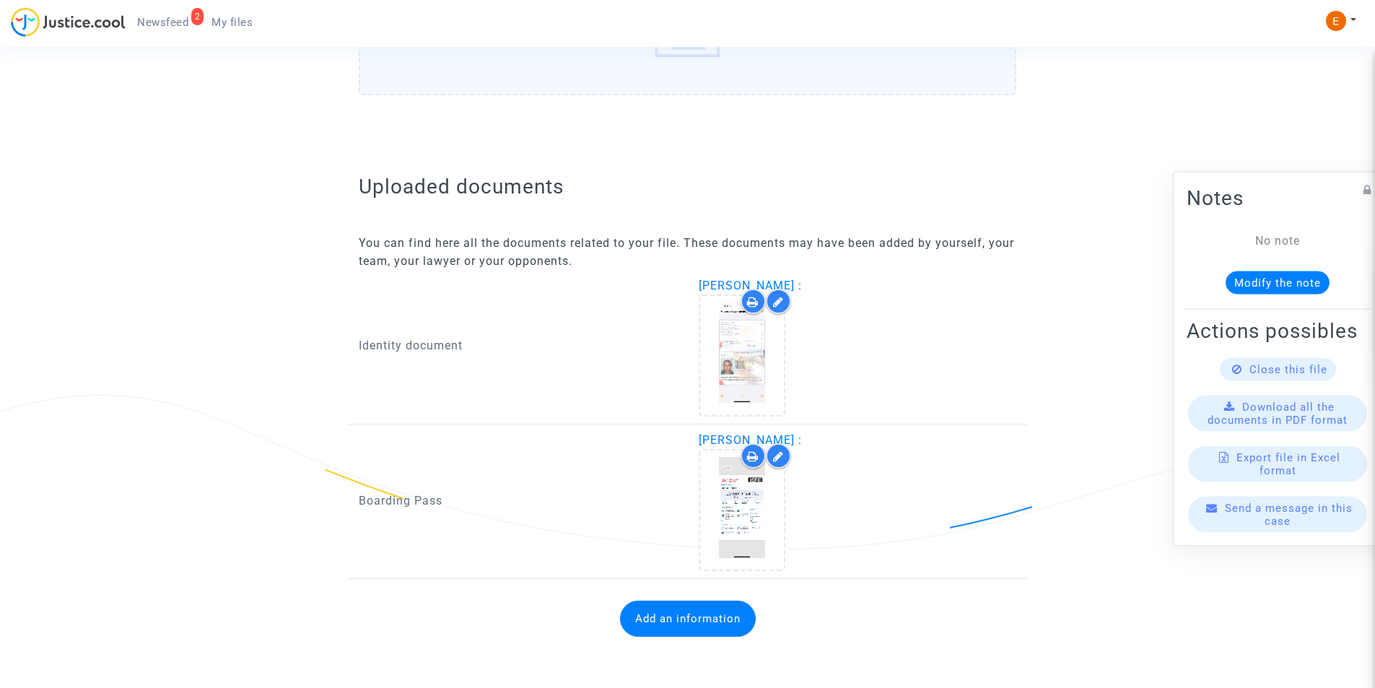
click at [708, 627] on button "Add an information" at bounding box center [688, 619] width 136 height 36
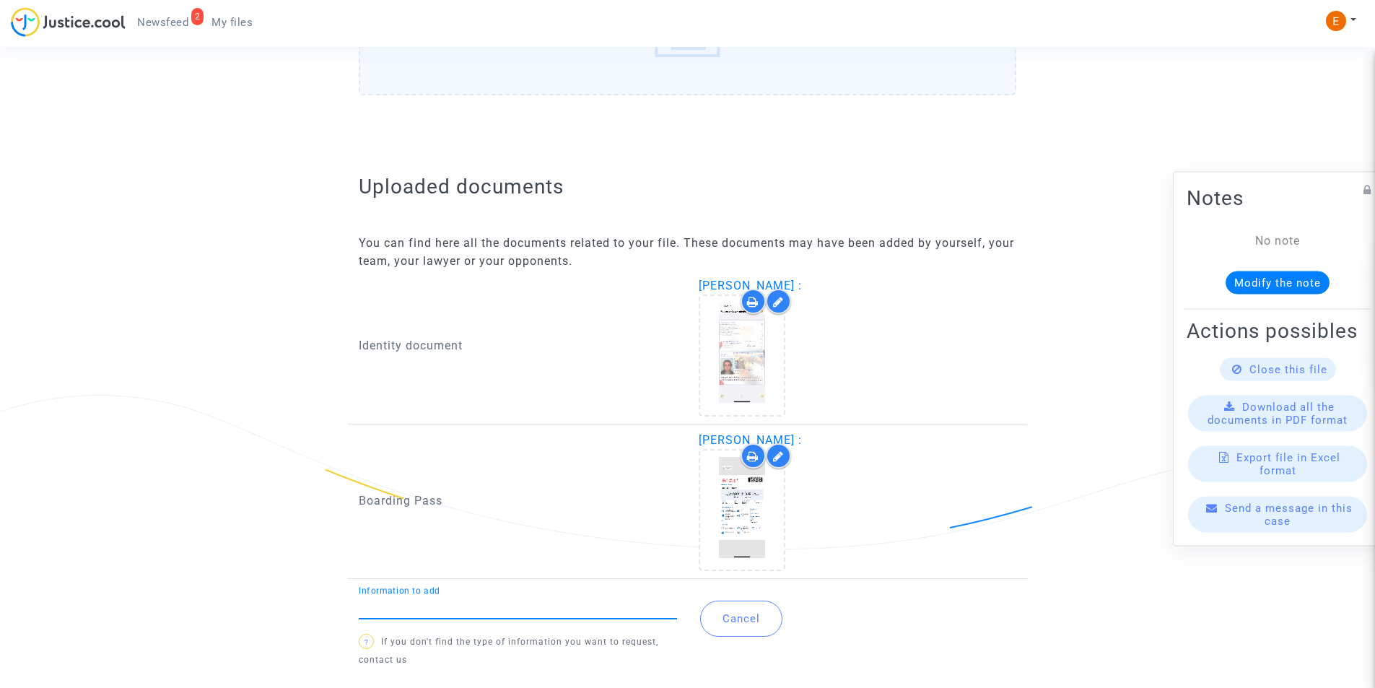
type input "F"
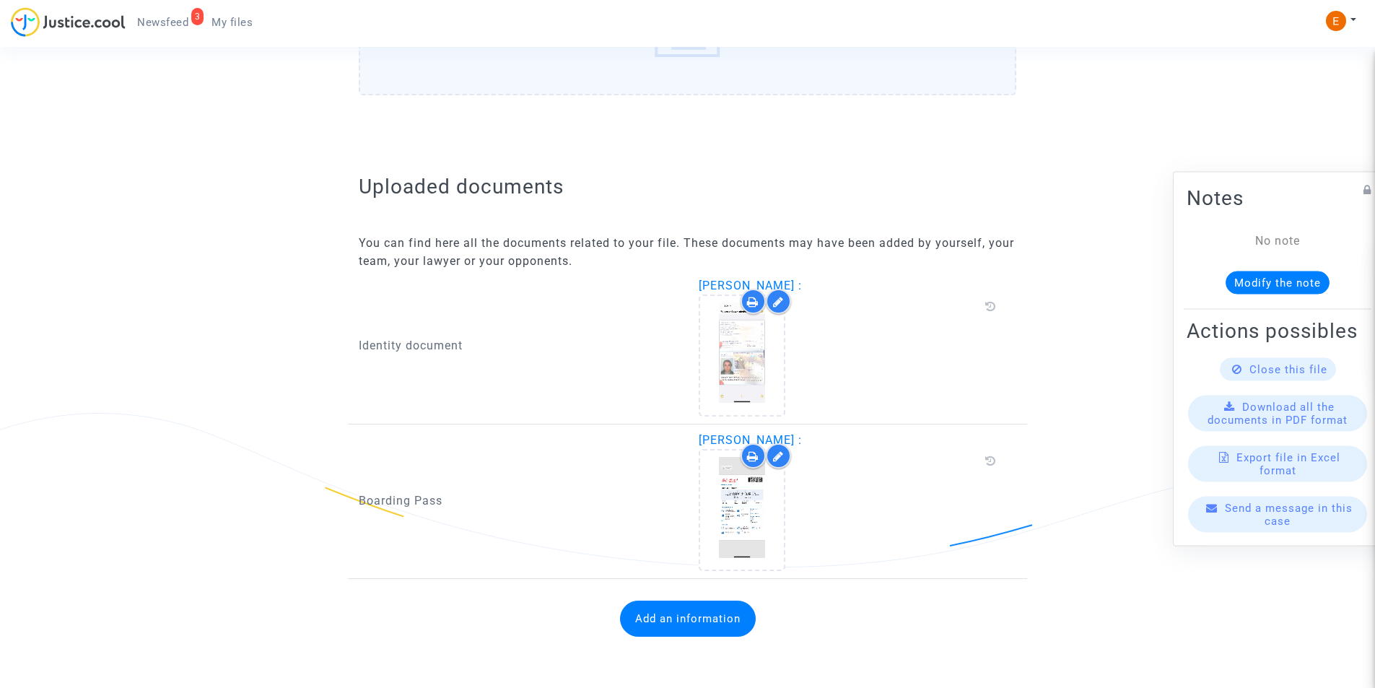
click at [661, 609] on button "Add an information" at bounding box center [688, 619] width 136 height 36
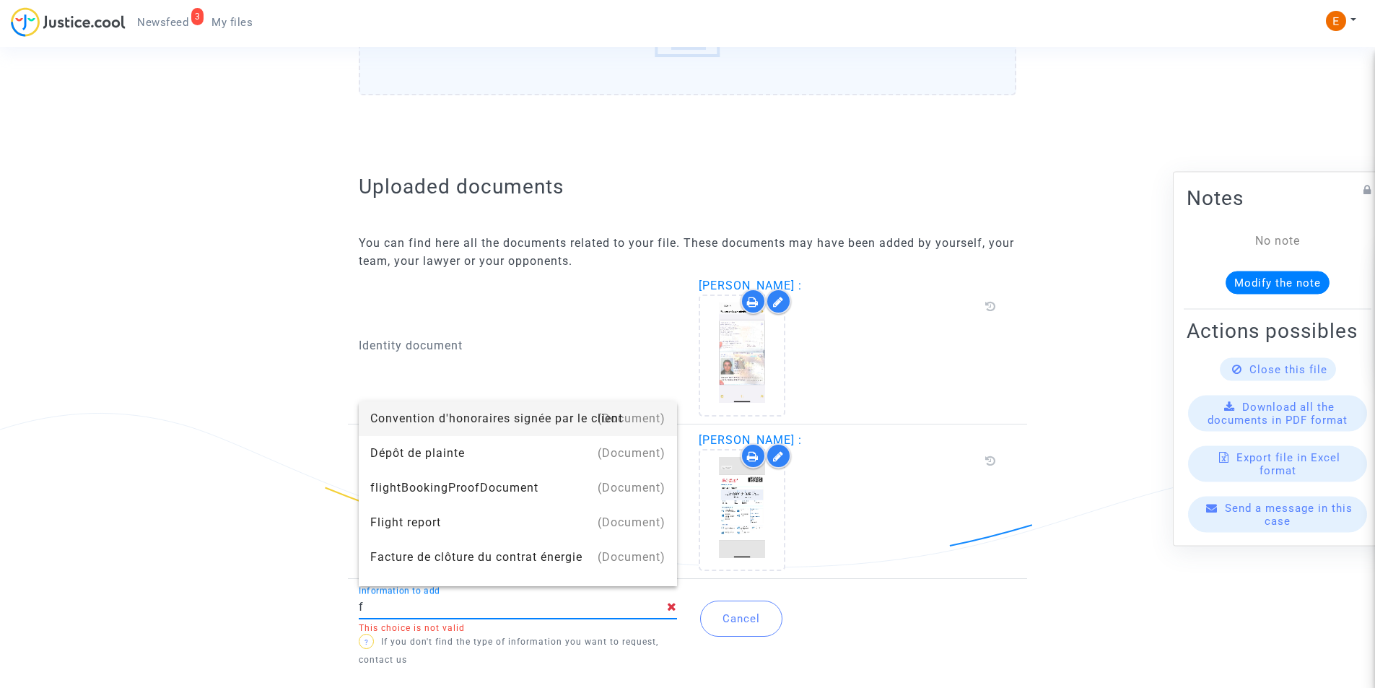
type input "Flight report"
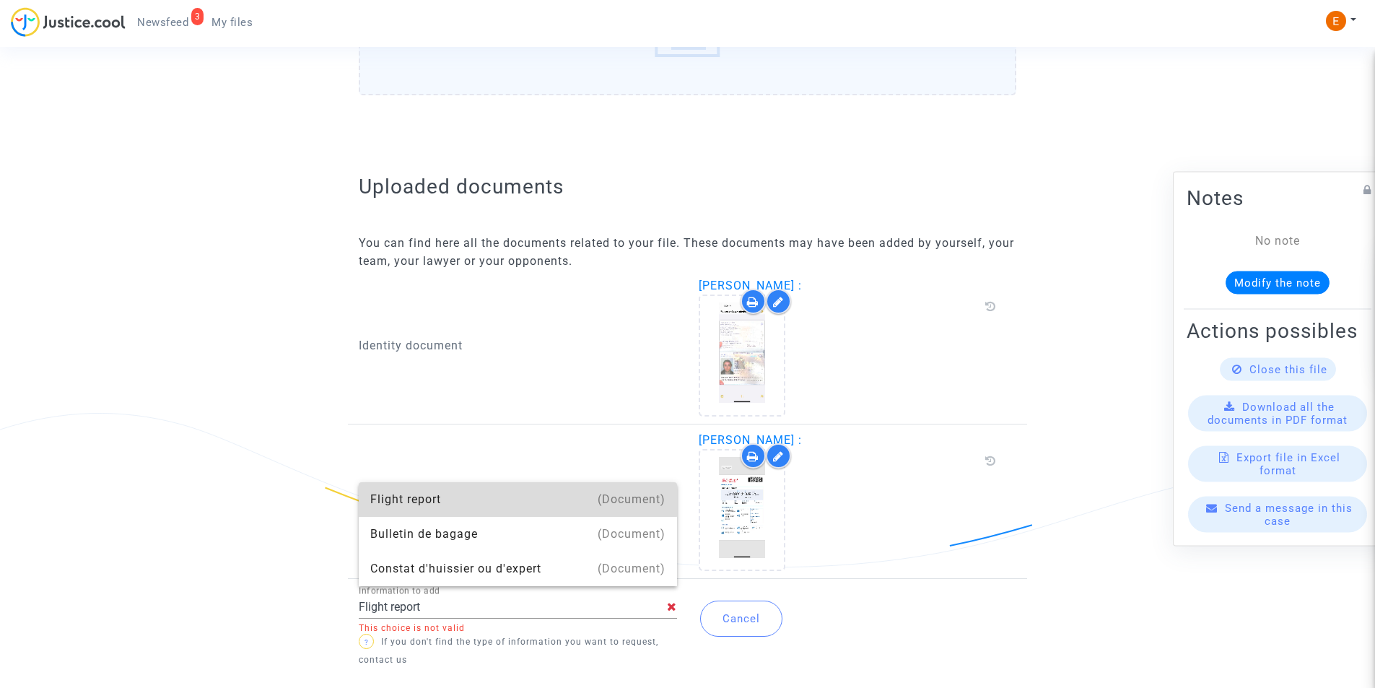
click at [436, 497] on div "Flight report" at bounding box center [517, 499] width 295 height 35
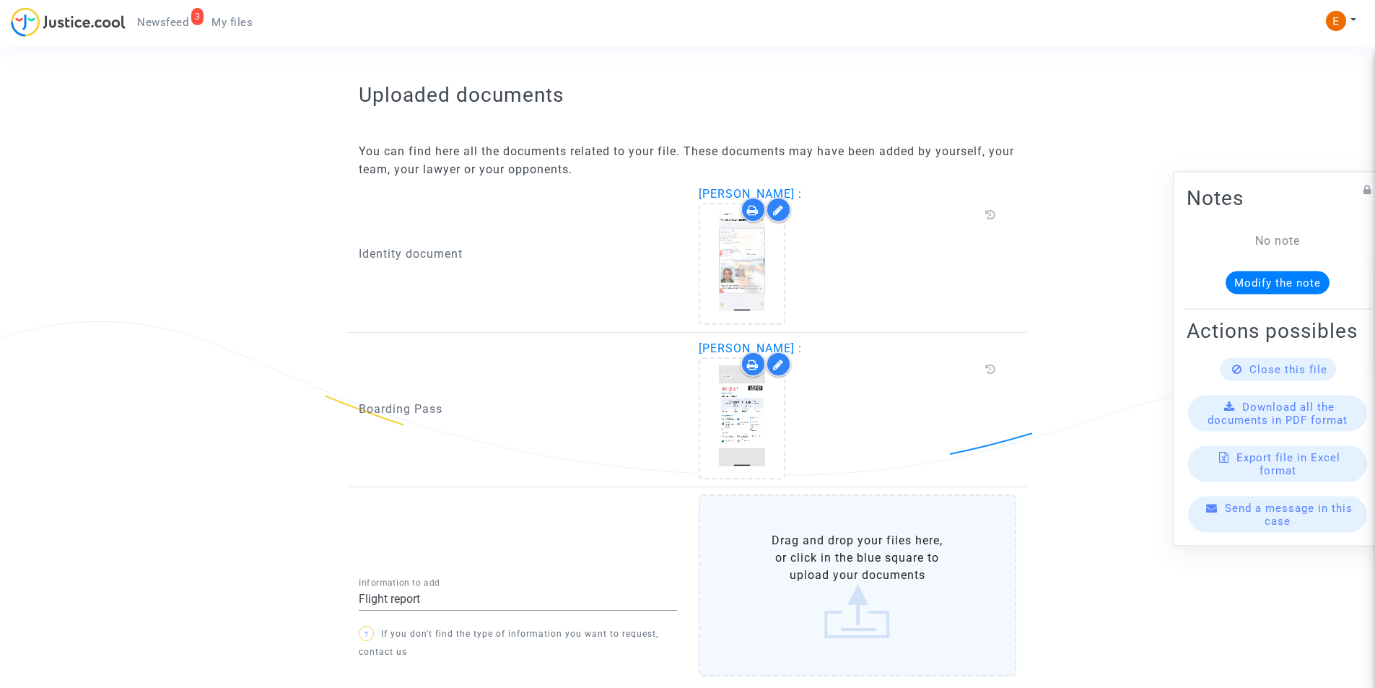
scroll to position [936, 0]
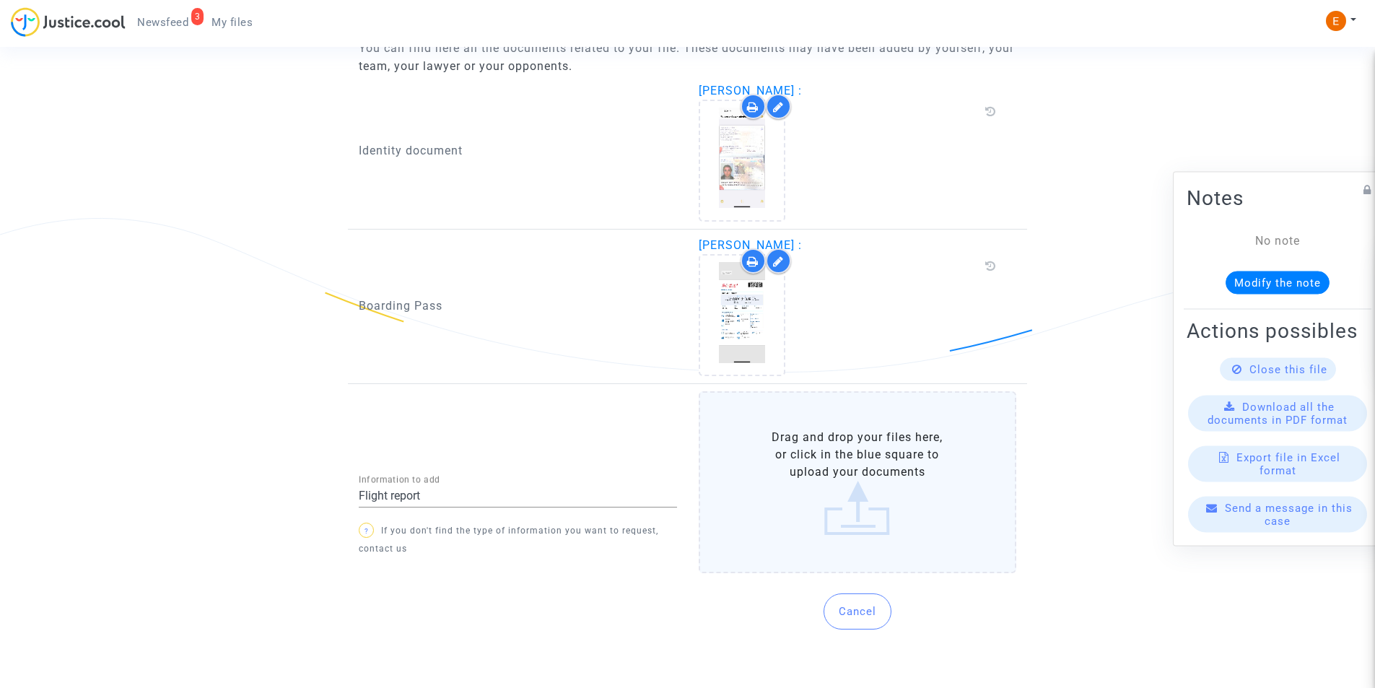
click at [787, 484] on label "Drag and drop your files here, or click in the blue square to upload your docum…" at bounding box center [858, 482] width 318 height 182
click at [0, 0] on input "Drag and drop your files here, or click in the blue square to upload your docum…" at bounding box center [0, 0] width 0 height 0
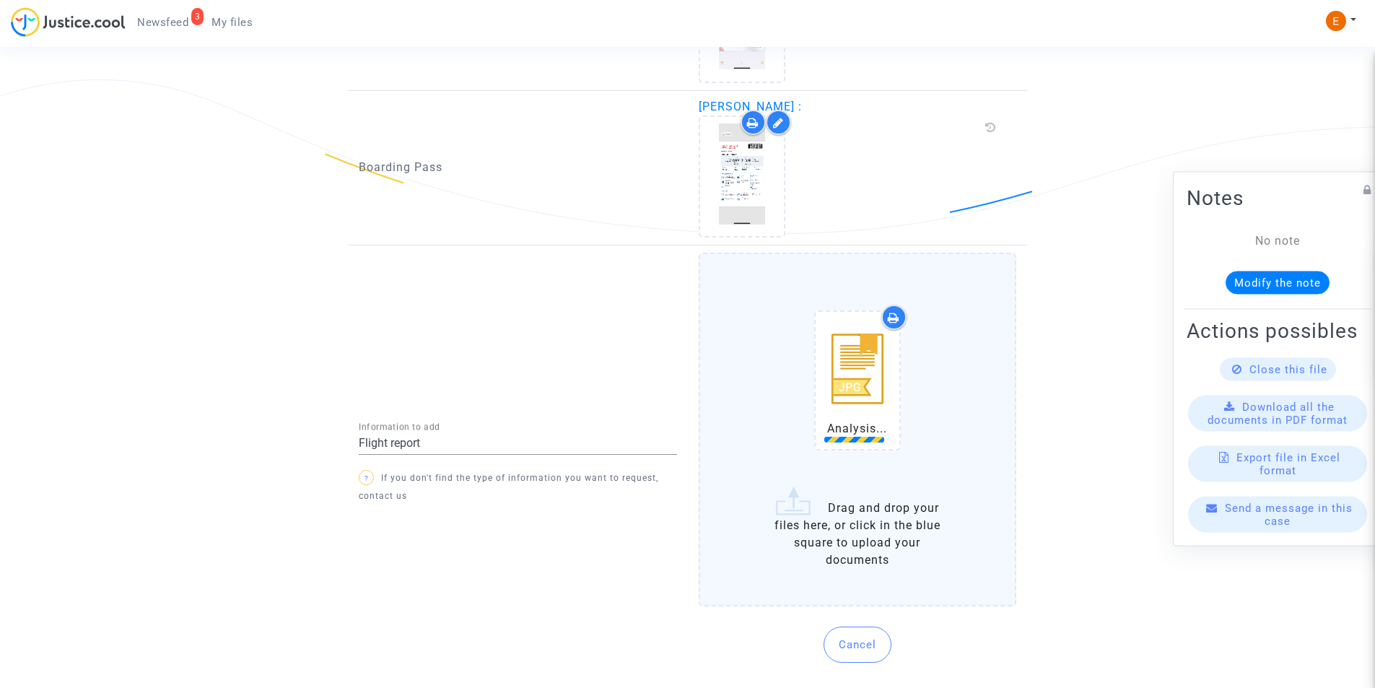
scroll to position [1080, 0]
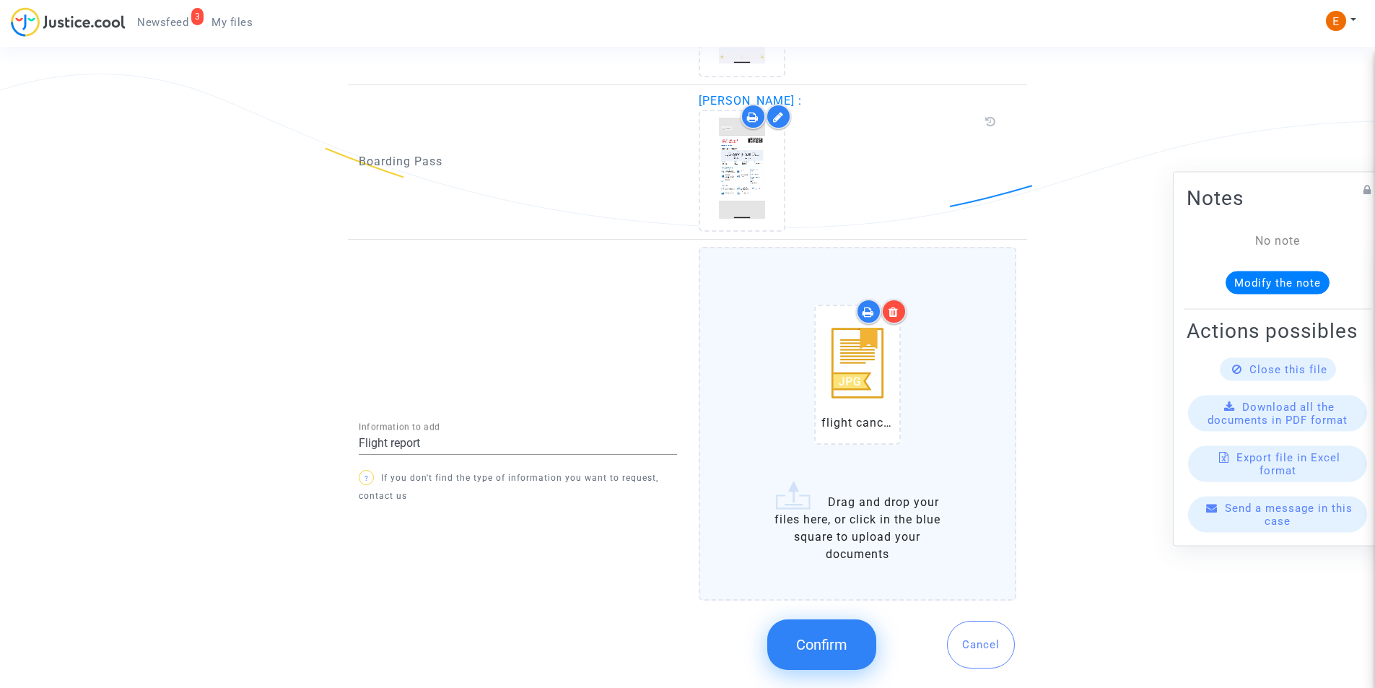
click at [860, 508] on label "flight cancelled.JPG Drag and drop your files here, or click in the blue square…" at bounding box center [858, 423] width 318 height 353
click at [0, 0] on input "flight cancelled.JPG Drag and drop your files here, or click in the blue square…" at bounding box center [0, 0] width 0 height 0
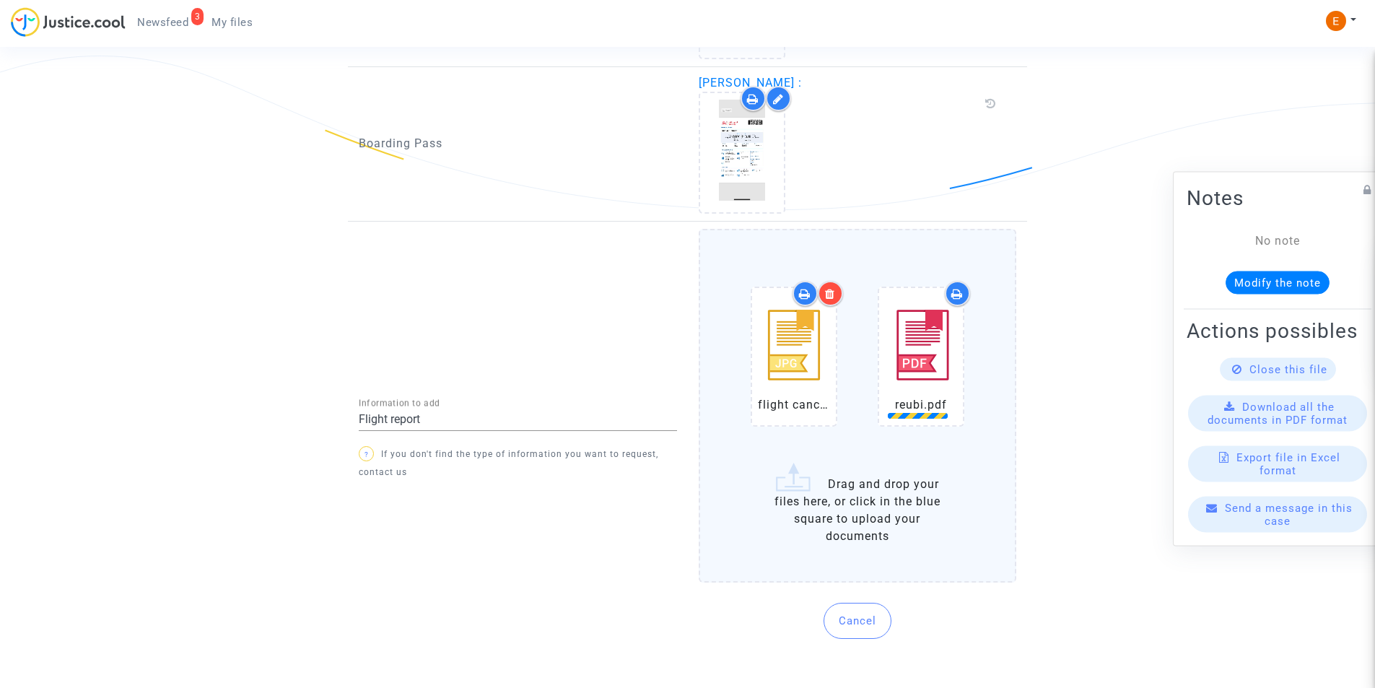
scroll to position [1108, 0]
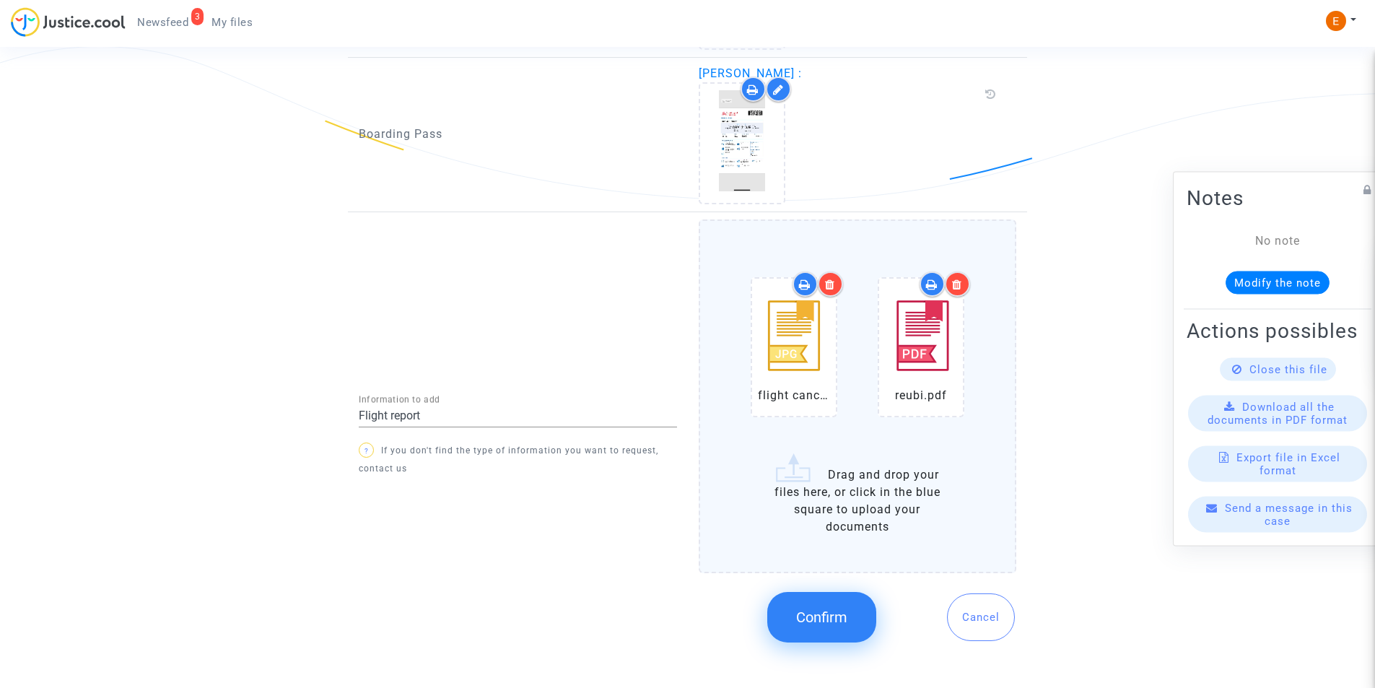
click at [832, 610] on span "Confirm" at bounding box center [821, 617] width 51 height 17
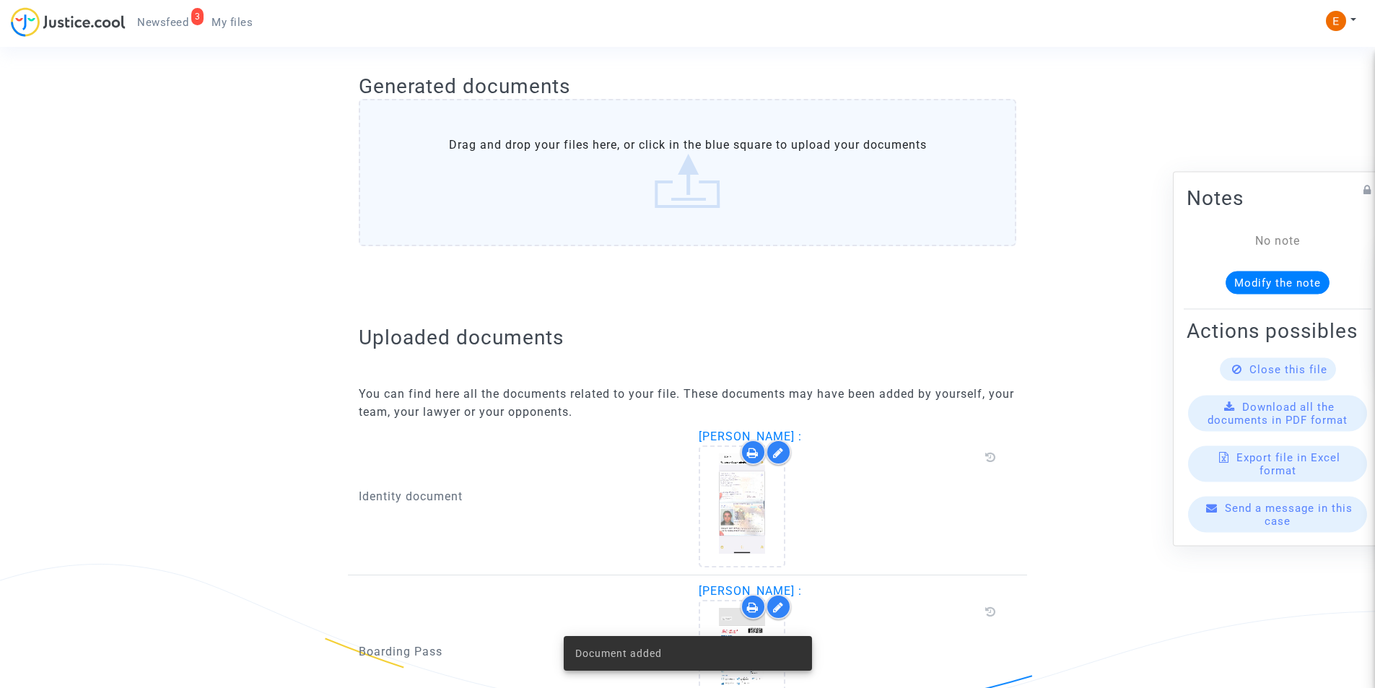
scroll to position [229, 0]
